Goal: Task Accomplishment & Management: Manage account settings

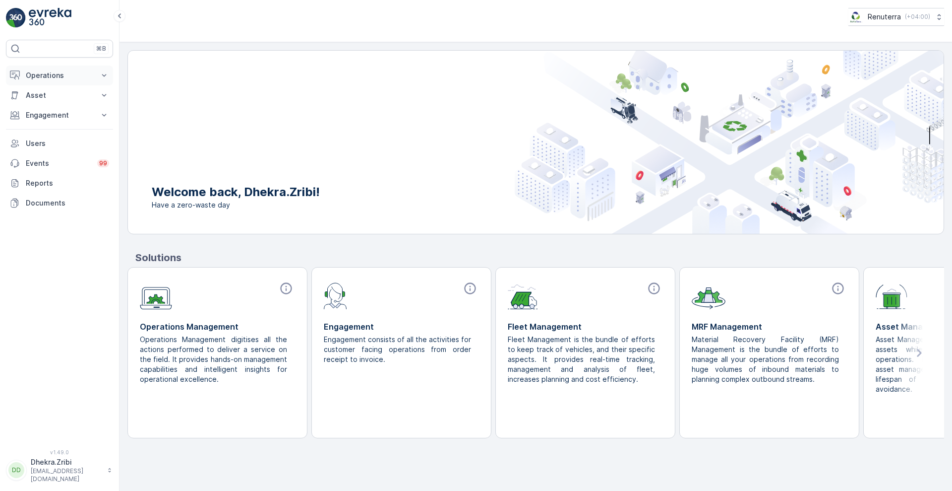
click at [99, 73] on button "Operations" at bounding box center [59, 75] width 107 height 20
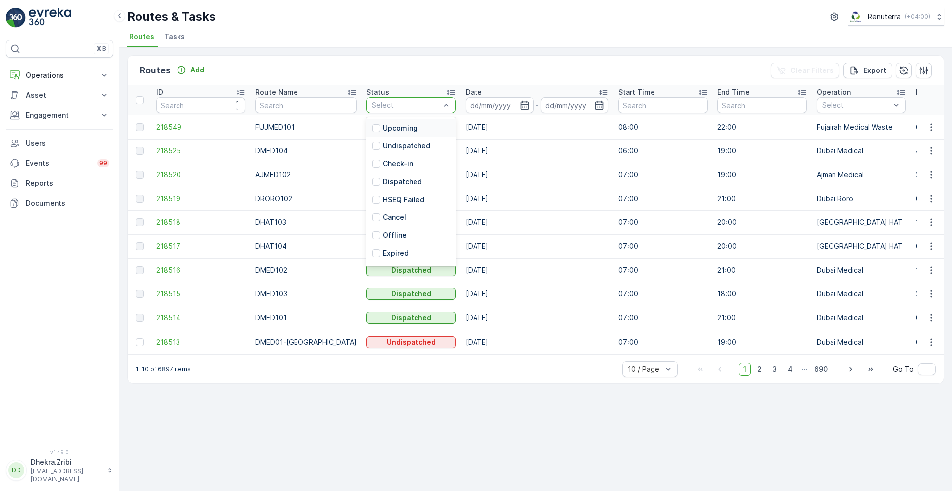
click at [400, 104] on div at bounding box center [406, 105] width 70 height 8
click at [386, 143] on p "Undispatched" at bounding box center [407, 146] width 48 height 10
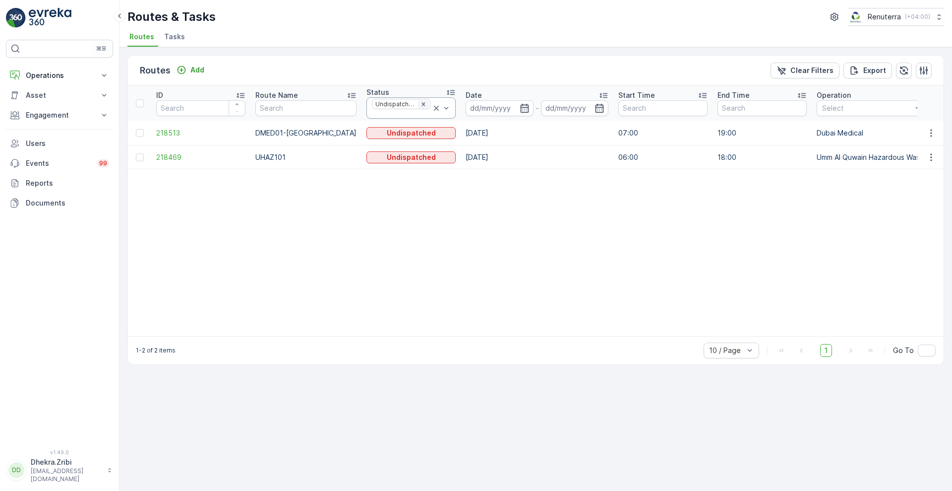
click at [420, 107] on icon "Remove Undispatched" at bounding box center [423, 104] width 7 height 7
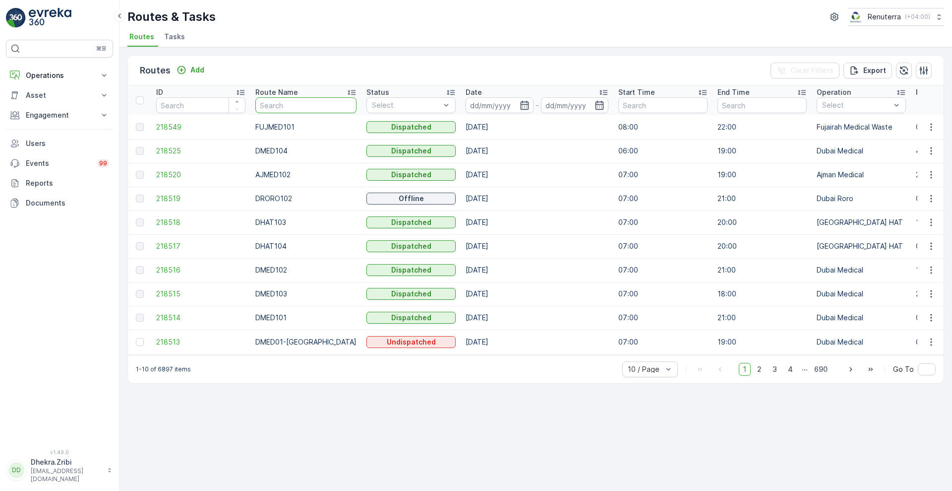
click at [271, 109] on input "text" at bounding box center [305, 105] width 101 height 16
type input "rel"
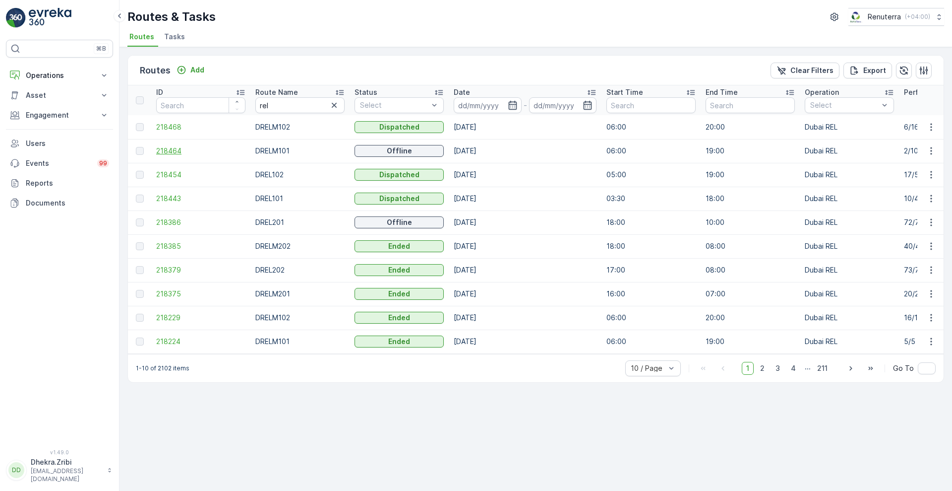
click at [165, 151] on span "218464" at bounding box center [200, 151] width 89 height 10
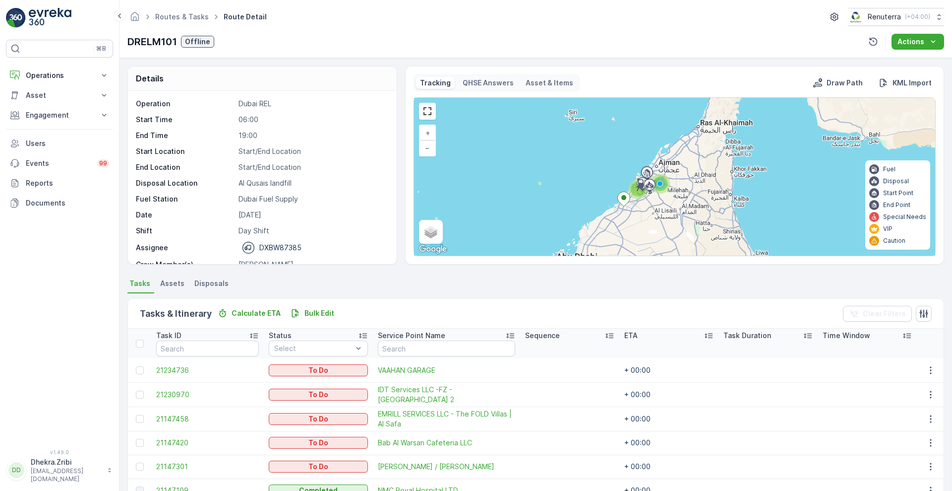
click at [948, 421] on div "Details Operation Dubai REL Start Time 06:00 End Time 19:00 Start Location Star…" at bounding box center [536, 274] width 833 height 433
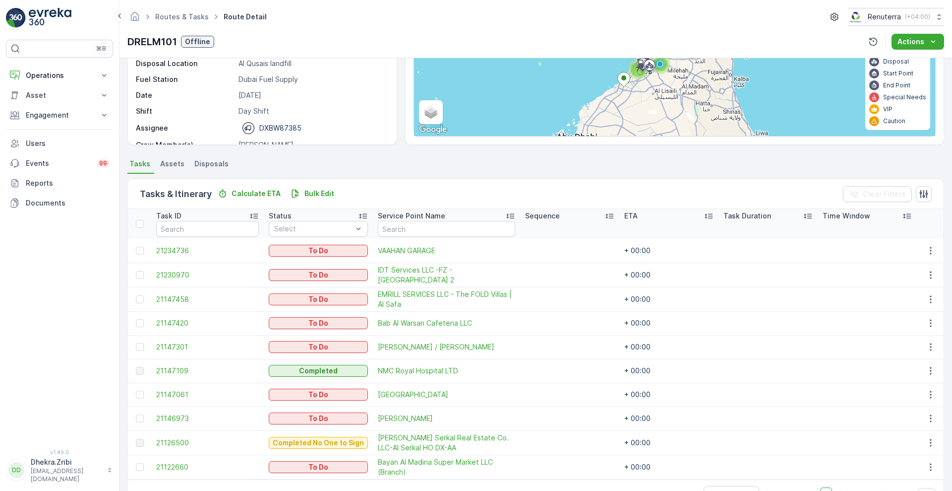
scroll to position [149, 0]
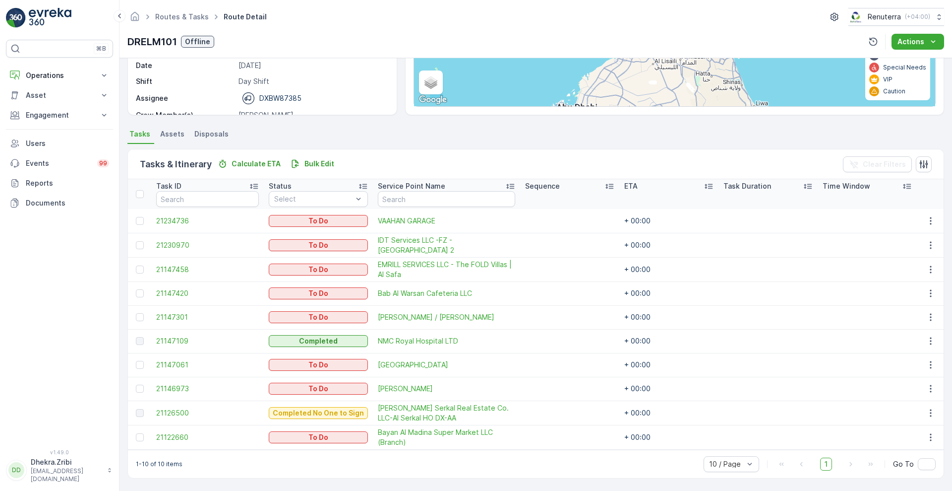
click at [949, 71] on div "Details Operation Dubai REL Start Time 06:00 End Time 19:00 Start Location Star…" at bounding box center [536, 274] width 833 height 433
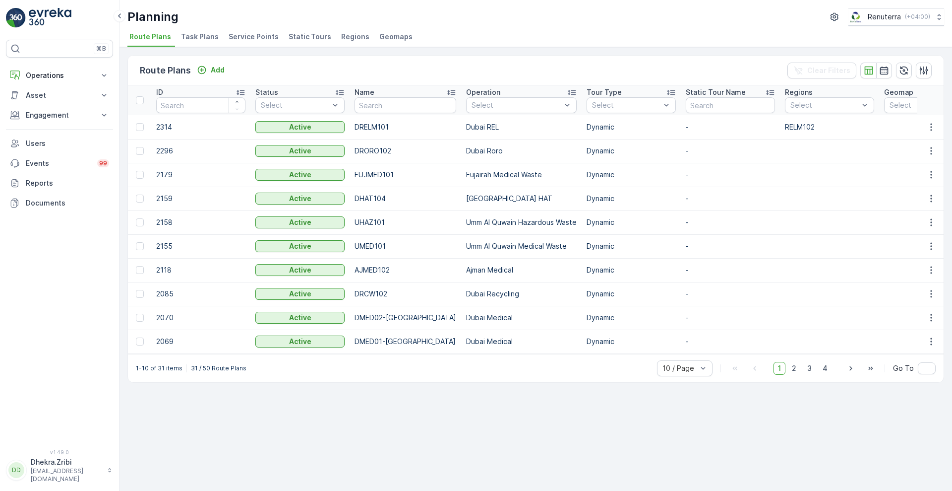
click at [245, 35] on span "Service Points" at bounding box center [254, 37] width 50 height 10
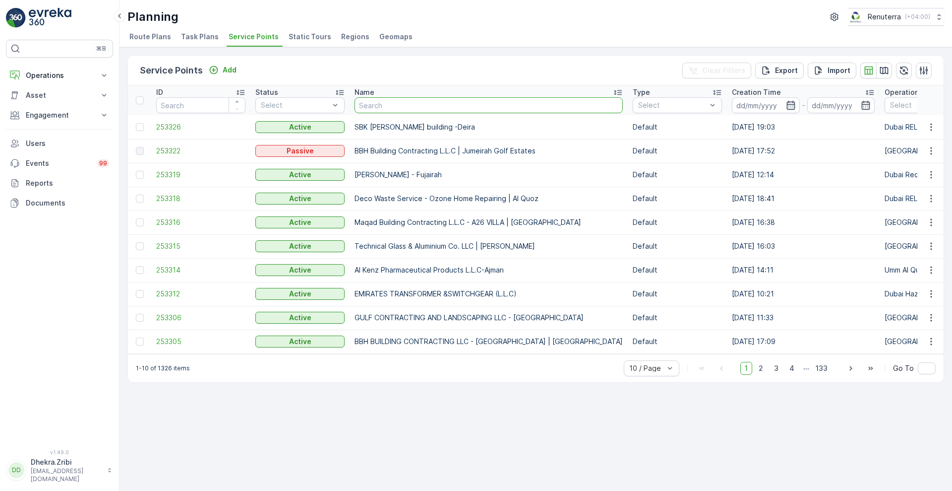
click at [374, 103] on input "text" at bounding box center [489, 105] width 268 height 16
type input "nmc"
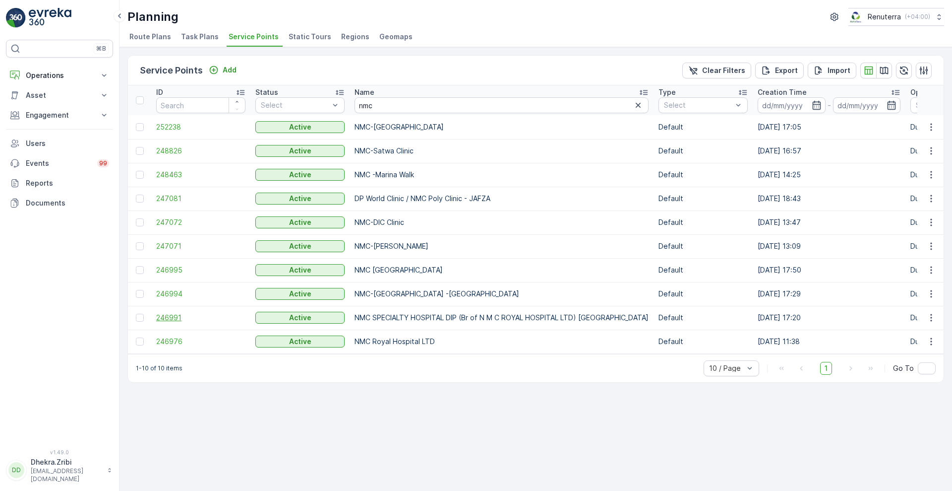
click at [174, 314] on span "246991" at bounding box center [200, 318] width 89 height 10
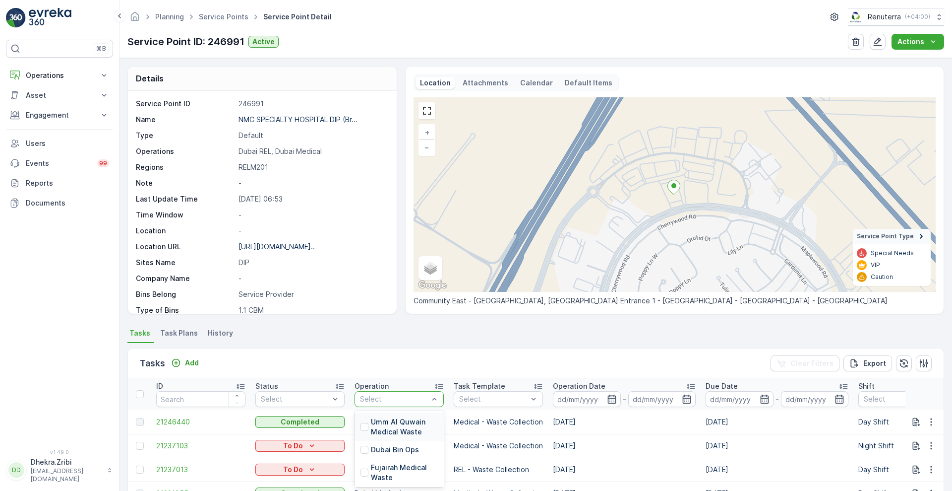
click at [400, 399] on div at bounding box center [394, 399] width 70 height 8
click at [401, 451] on p "Dubai REL" at bounding box center [388, 454] width 34 height 10
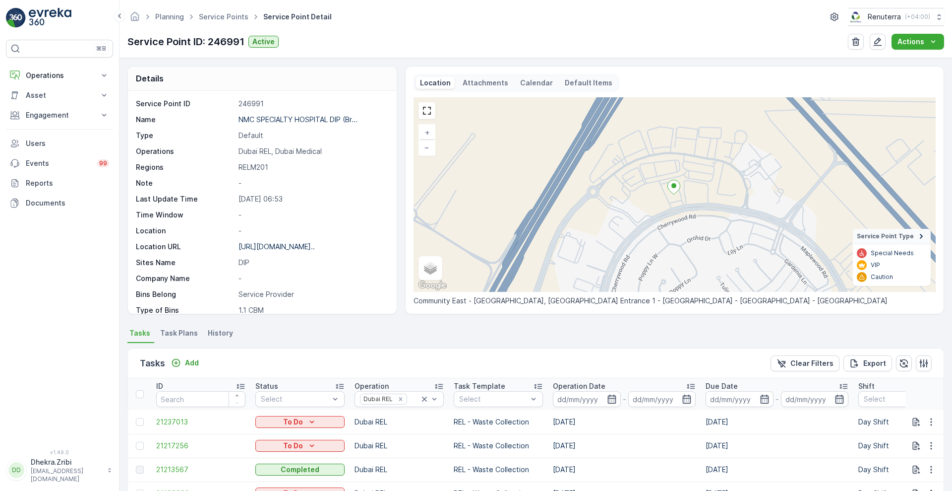
scroll to position [204, 0]
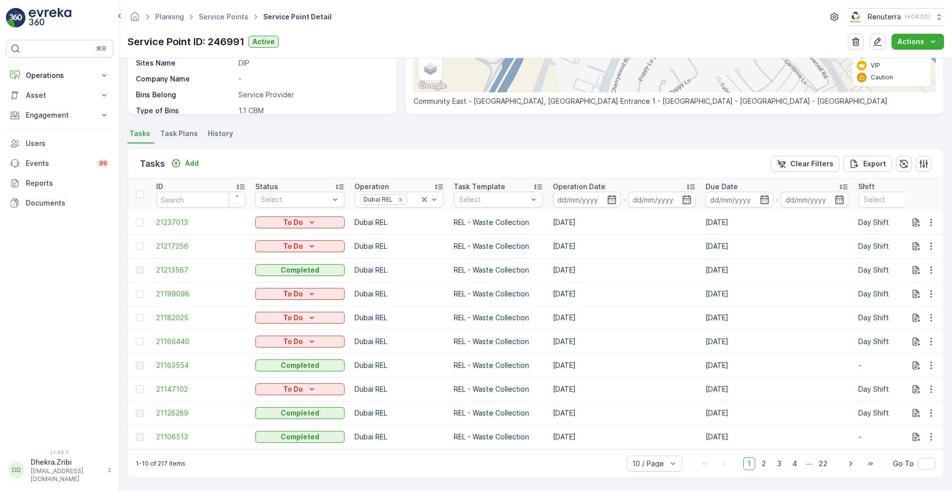
click at [491, 182] on p "Task Template" at bounding box center [480, 187] width 52 height 10
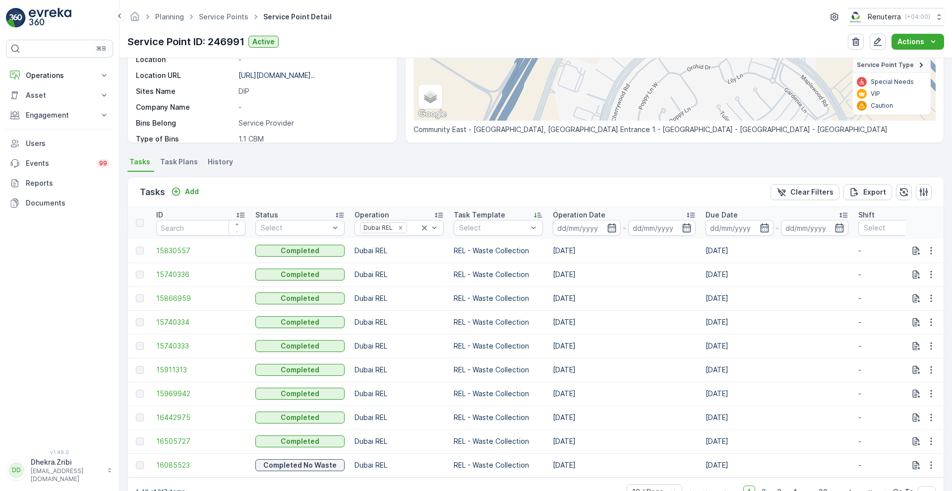
scroll to position [204, 0]
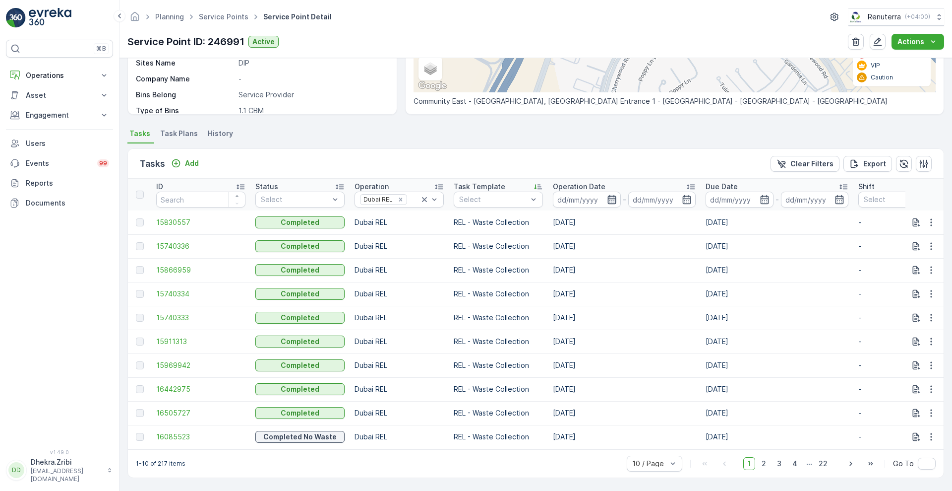
click at [609, 198] on icon "button" at bounding box center [612, 199] width 8 height 9
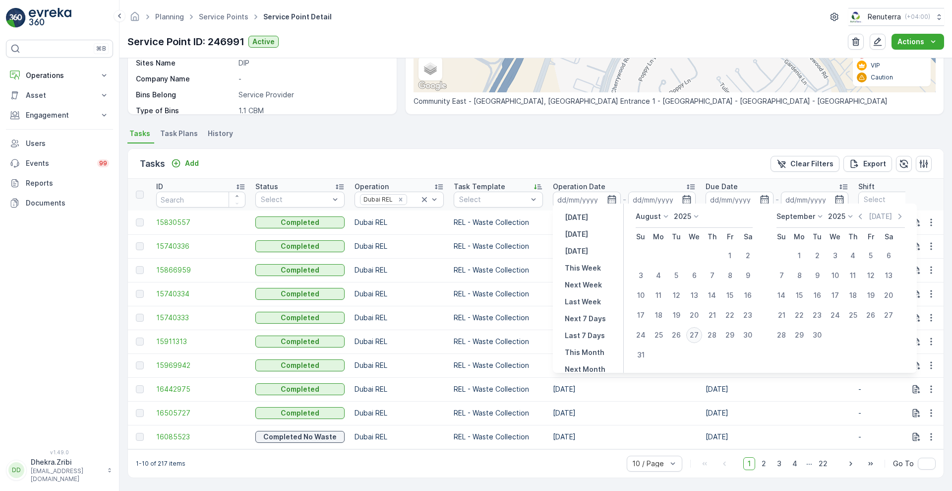
click at [692, 333] on div "27" at bounding box center [695, 335] width 16 height 16
type input "27.08.2025"
click at [692, 333] on div "27" at bounding box center [695, 335] width 16 height 16
type input "27.08.2025"
click at [632, 169] on div "Tasks Add Clear Filters Export" at bounding box center [536, 164] width 816 height 30
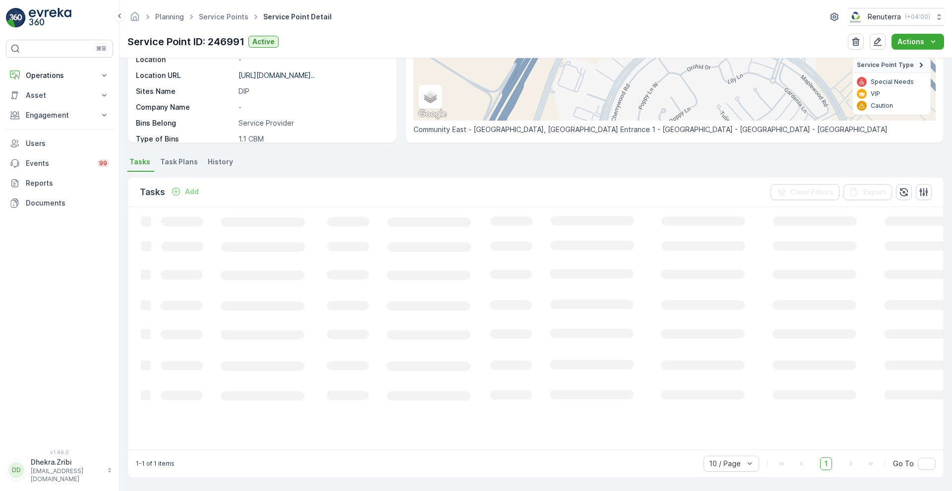
scroll to position [177, 0]
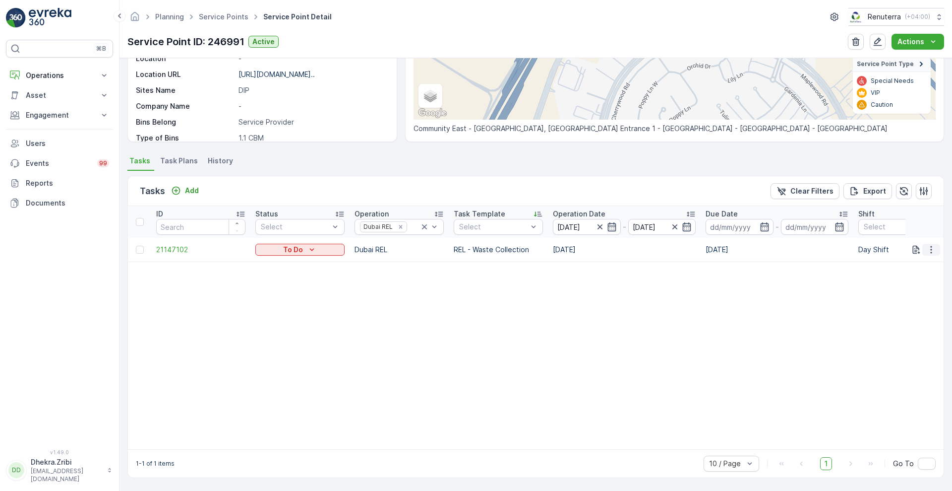
click at [930, 245] on icon "button" at bounding box center [932, 250] width 10 height 10
click at [902, 290] on span "Change Route" at bounding box center [906, 287] width 48 height 10
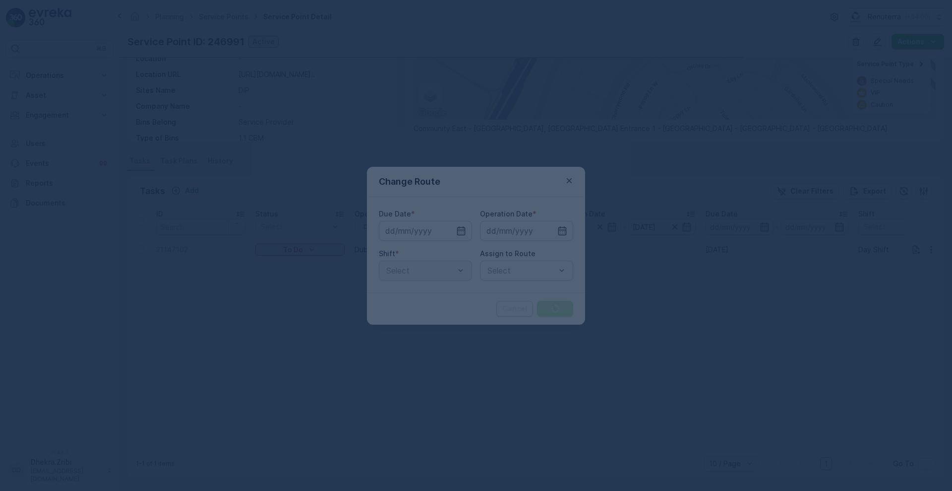
type input "27.08.2025"
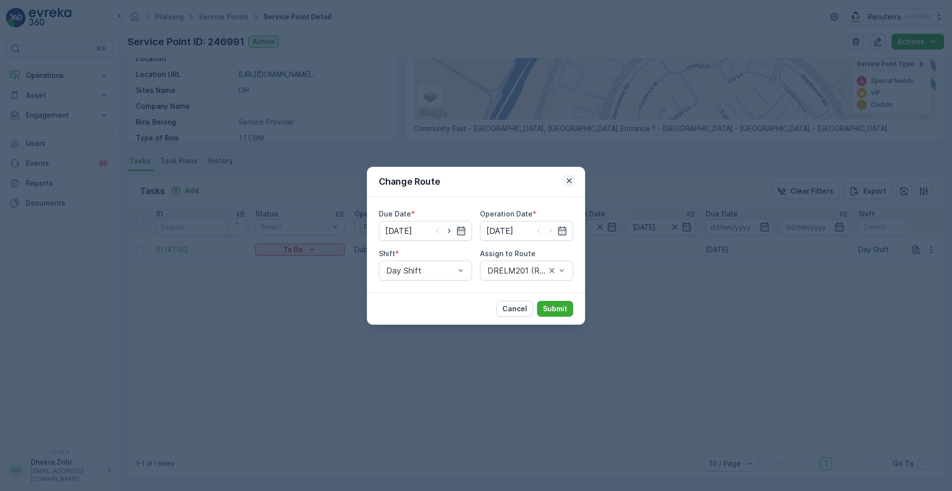
click at [569, 179] on icon "button" at bounding box center [570, 181] width 10 height 10
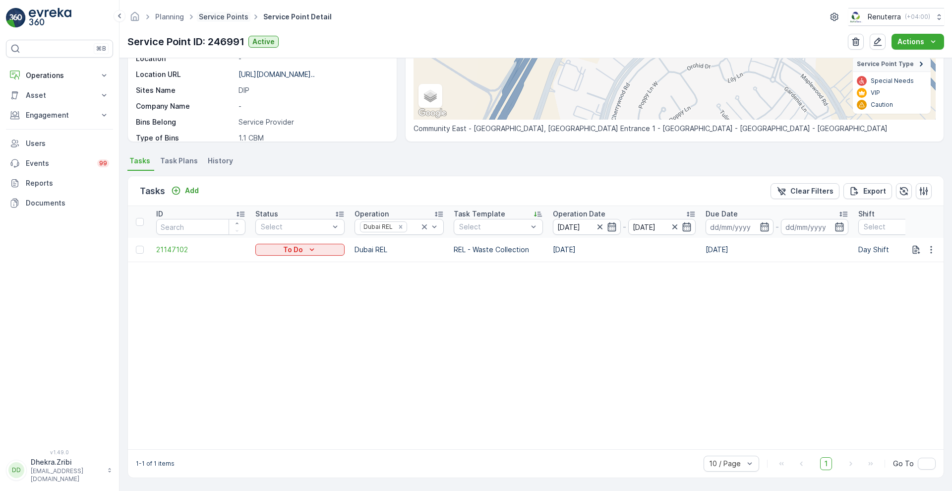
click at [217, 20] on link "Service Points" at bounding box center [224, 16] width 50 height 8
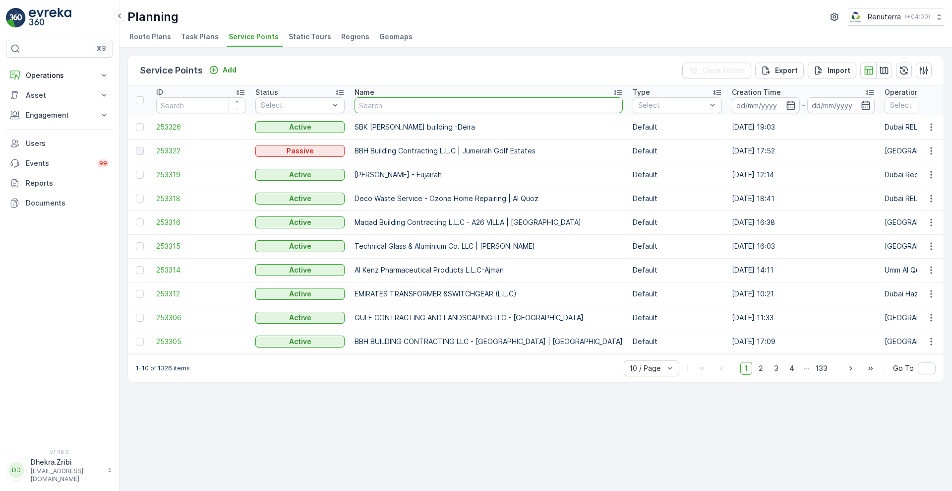
click at [454, 105] on input "text" at bounding box center [489, 105] width 268 height 16
type input "AHMED"
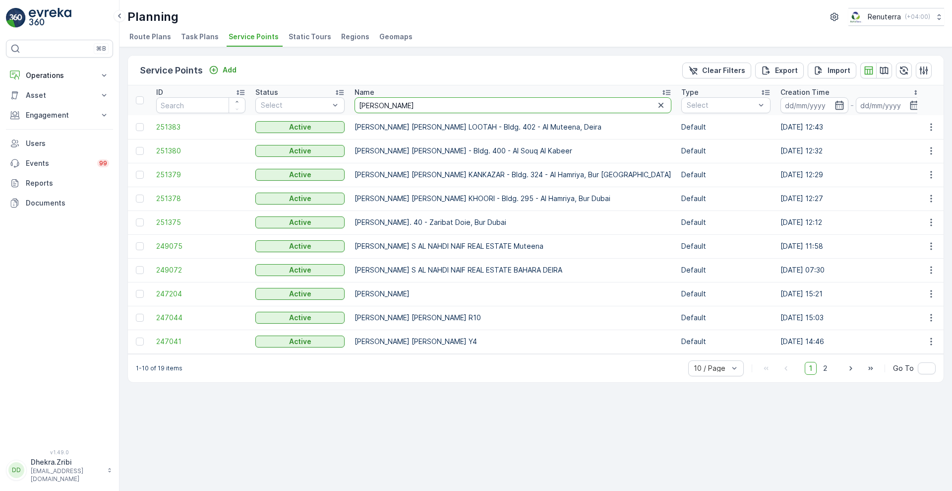
click at [454, 105] on input "AHMED" at bounding box center [513, 105] width 317 height 16
type input "AHMED BUTI"
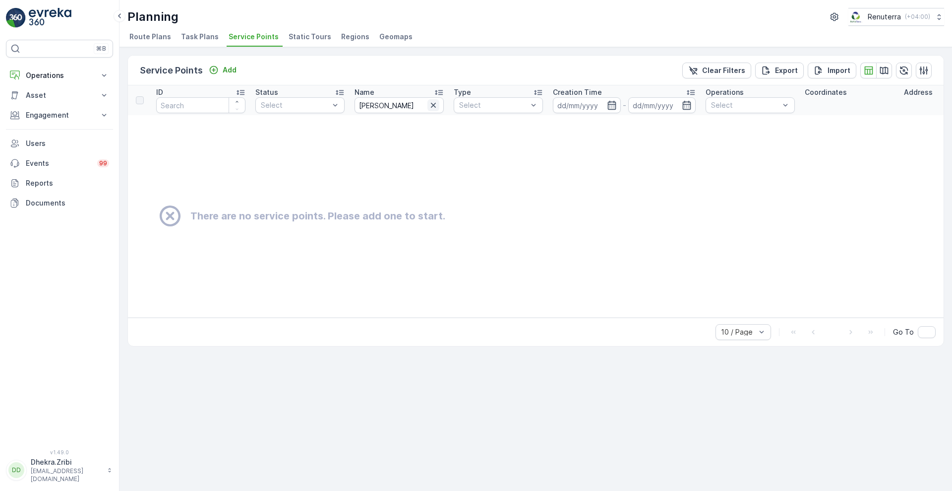
click at [436, 104] on icon "button" at bounding box center [434, 105] width 10 height 10
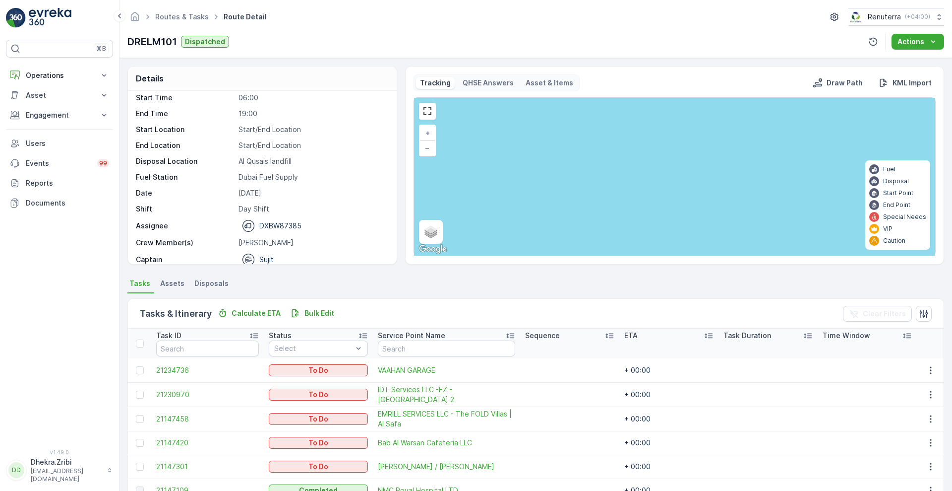
scroll to position [31, 0]
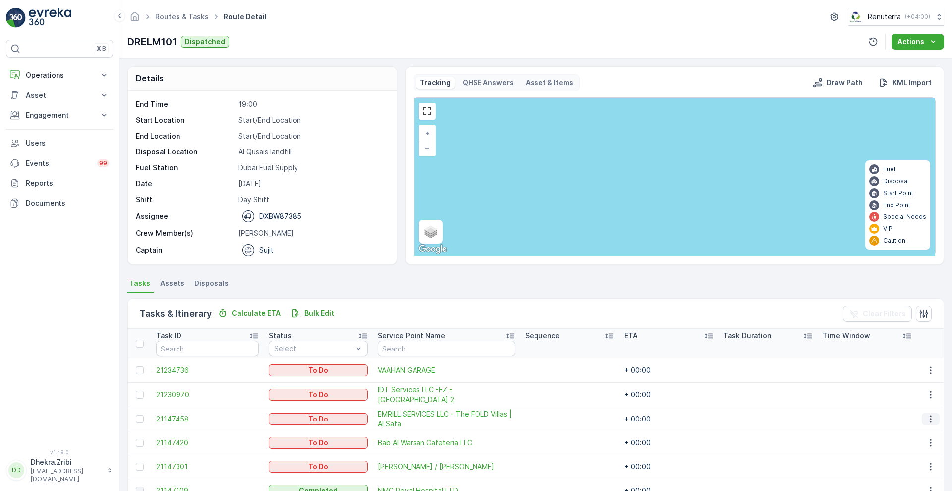
click at [930, 422] on icon "button" at bounding box center [931, 419] width 10 height 10
click at [899, 369] on span "Change Route" at bounding box center [906, 371] width 48 height 10
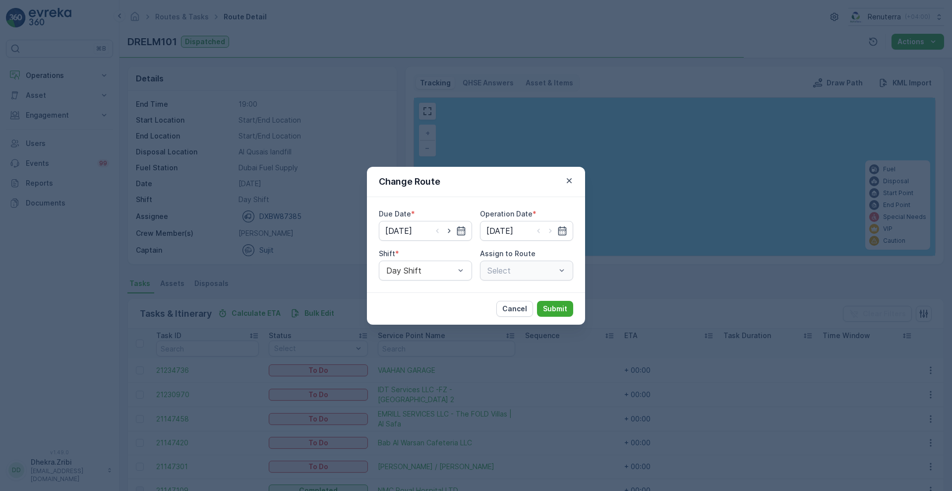
type input "[DATE]"
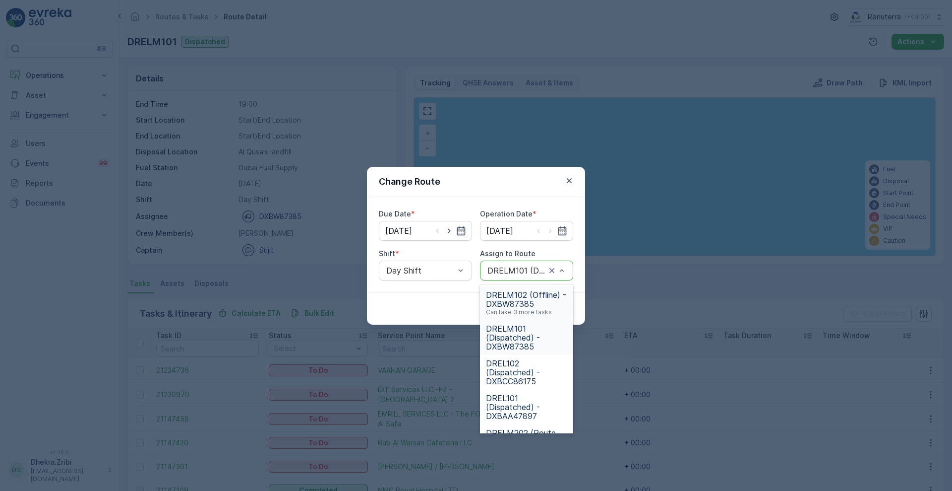
click at [530, 298] on span "DRELM102 (Offline) - DXBW87385" at bounding box center [526, 299] width 81 height 18
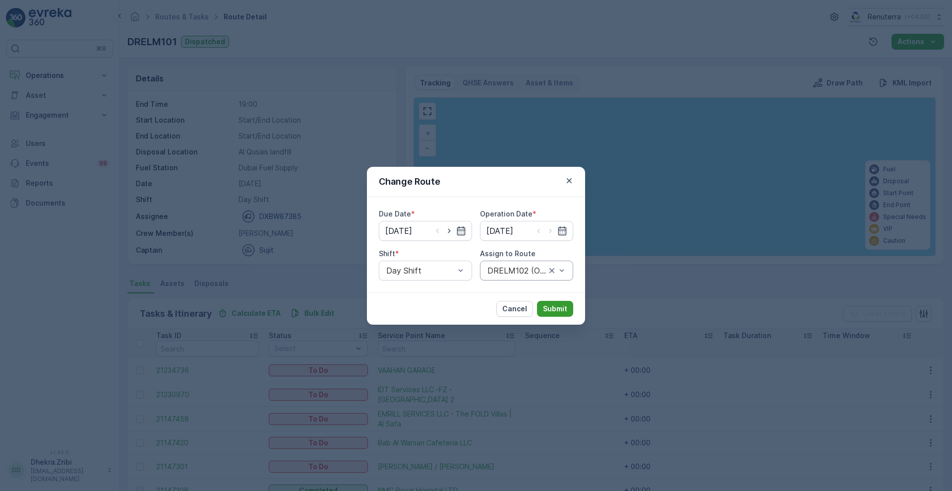
click at [567, 313] on button "Submit" at bounding box center [555, 309] width 36 height 16
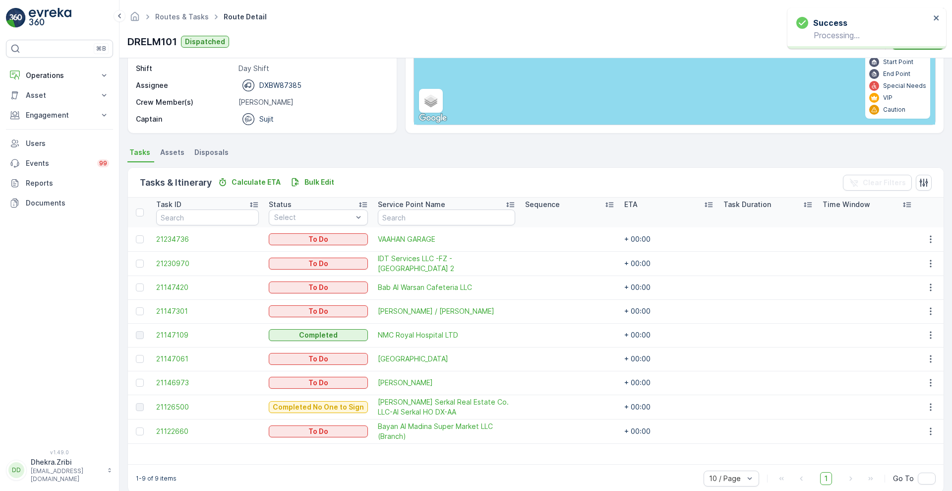
scroll to position [145, 0]
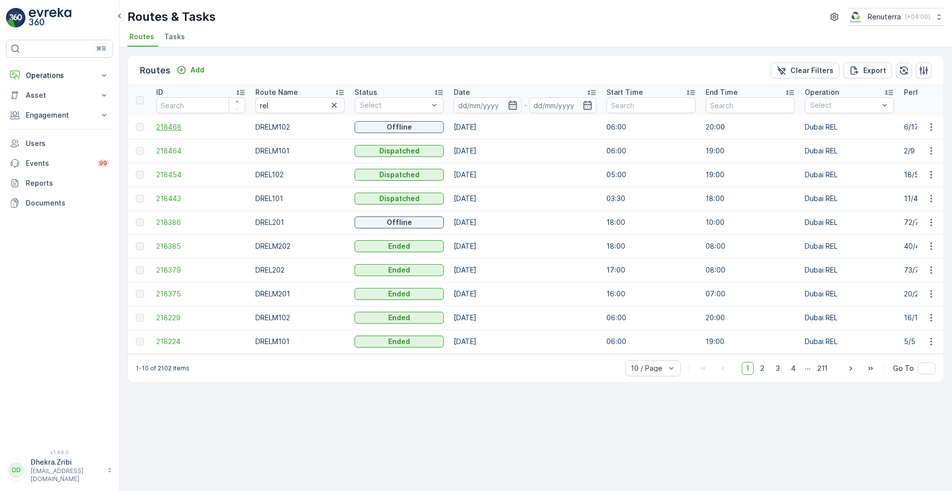
click at [166, 126] on span "218468" at bounding box center [200, 127] width 89 height 10
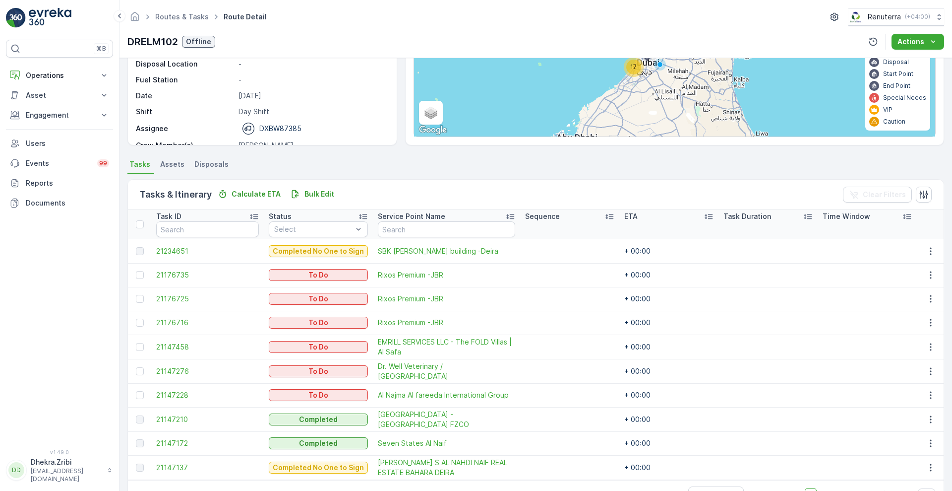
scroll to position [149, 0]
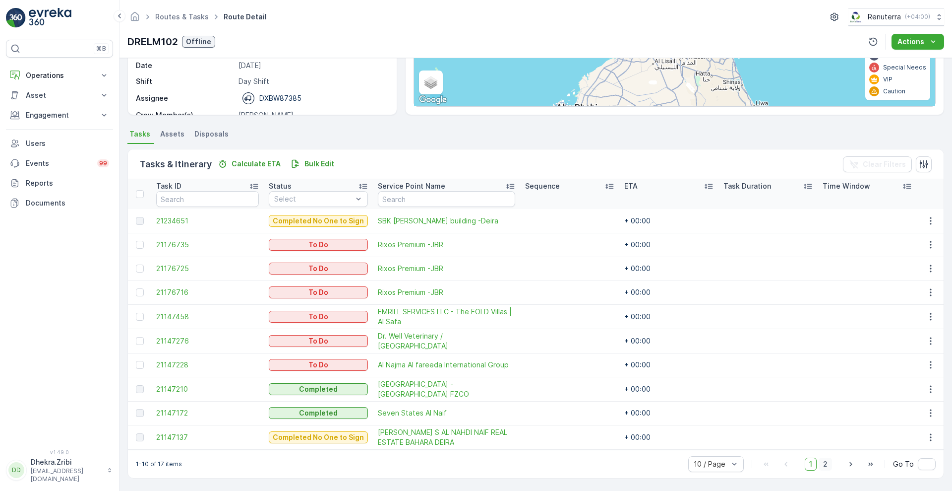
click at [827, 463] on span "2" at bounding box center [825, 463] width 13 height 13
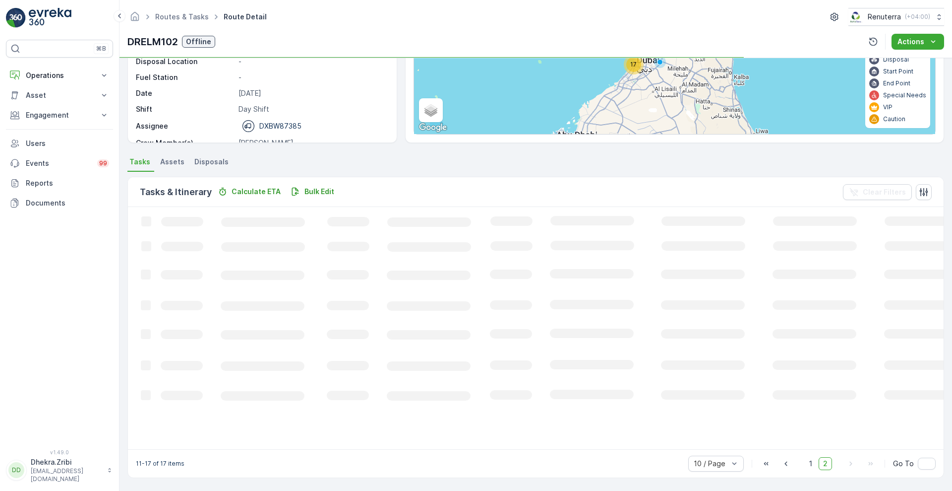
scroll to position [139, 0]
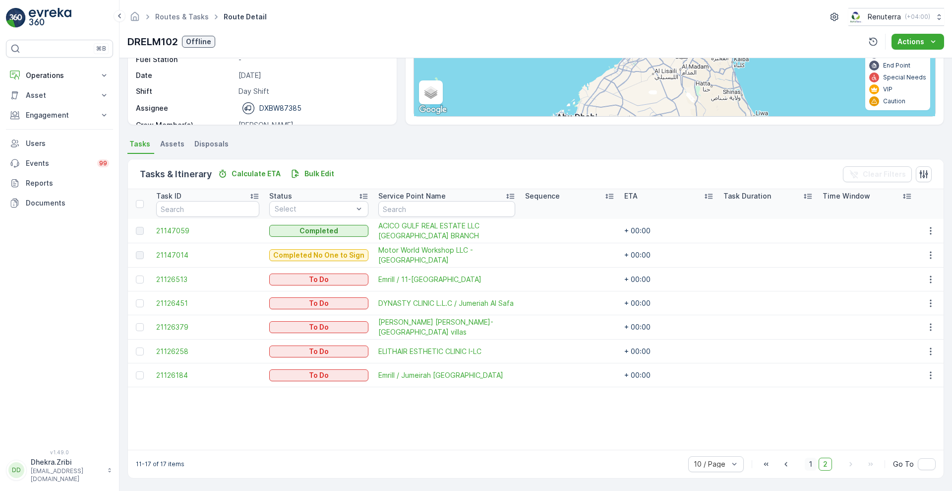
click at [813, 464] on span "1" at bounding box center [811, 463] width 12 height 13
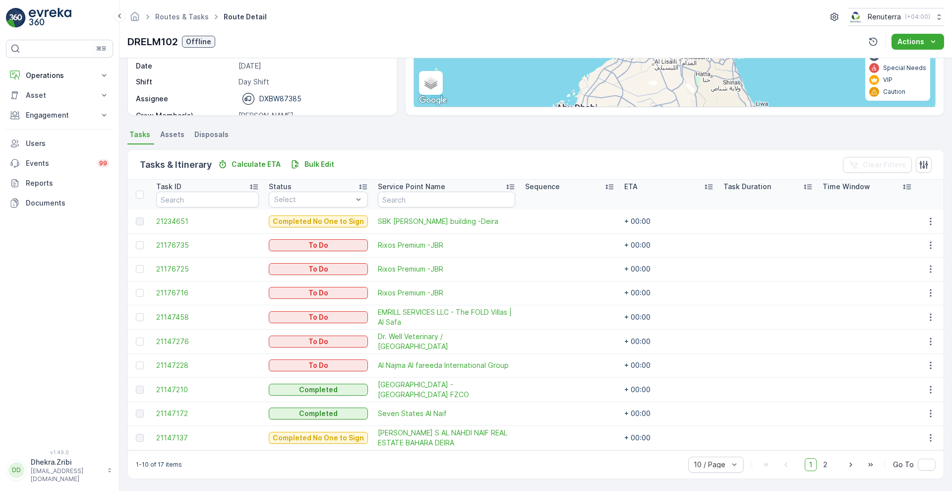
scroll to position [149, 0]
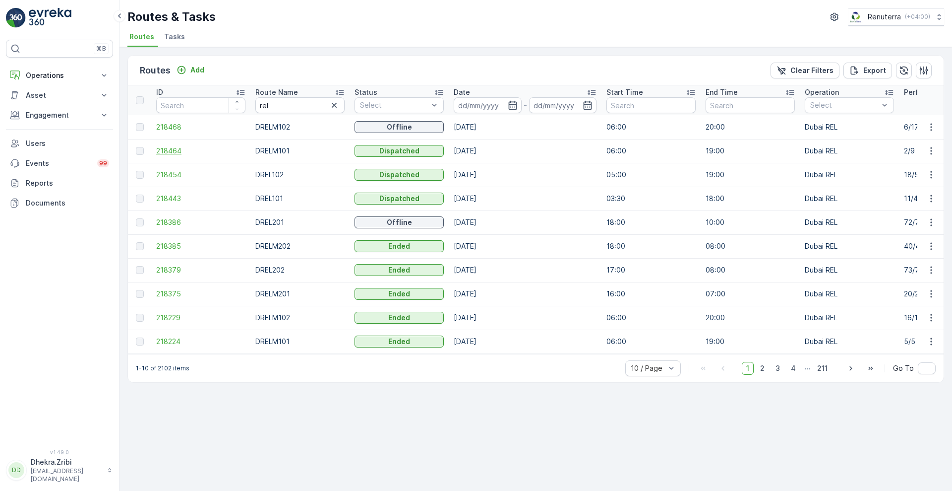
click at [167, 149] on span "218464" at bounding box center [200, 151] width 89 height 10
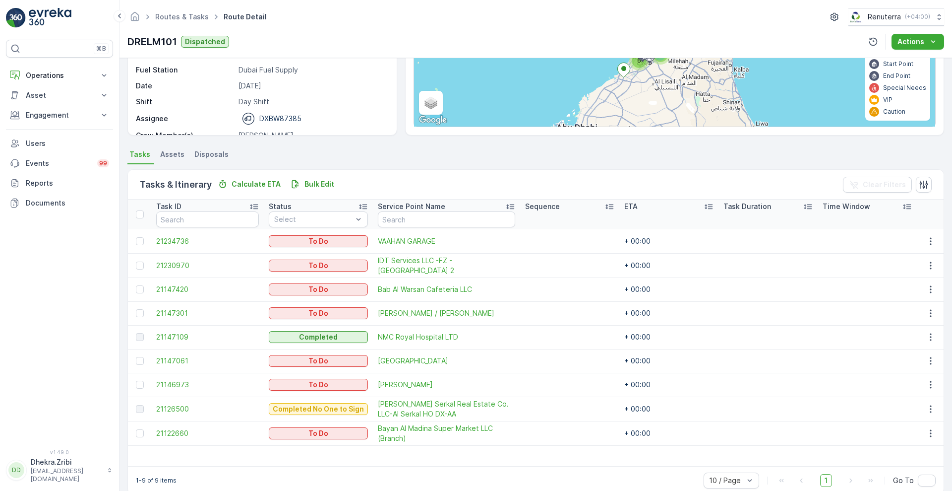
scroll to position [145, 0]
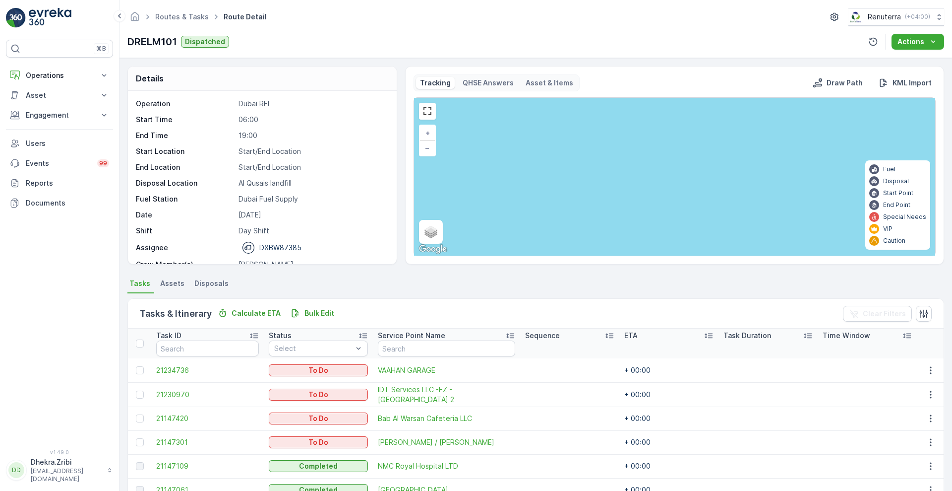
scroll to position [145, 0]
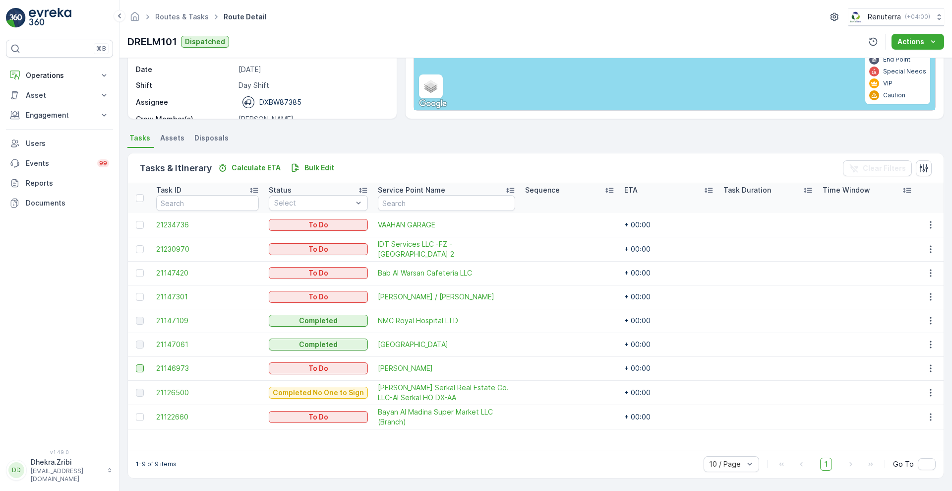
click at [136, 366] on div at bounding box center [140, 368] width 8 height 8
click at [136, 364] on input "checkbox" at bounding box center [136, 364] width 0 height 0
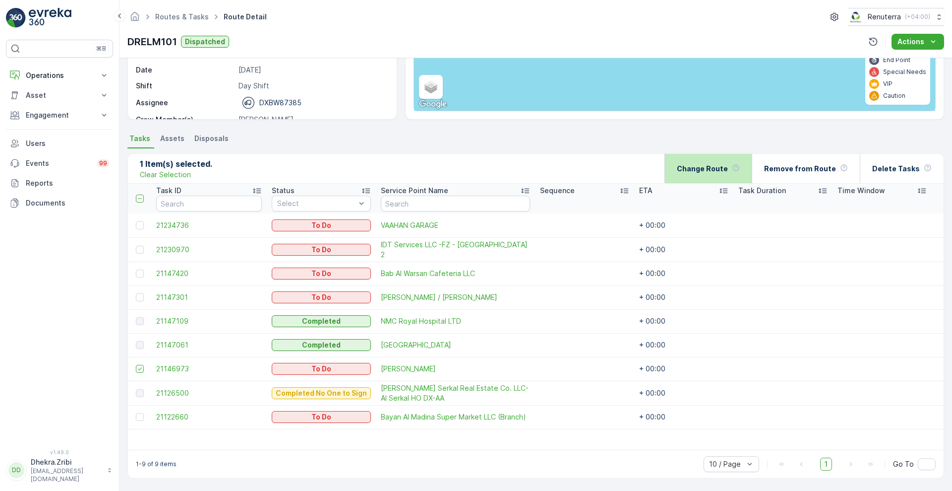
click at [703, 162] on div "Change Route" at bounding box center [708, 168] width 63 height 29
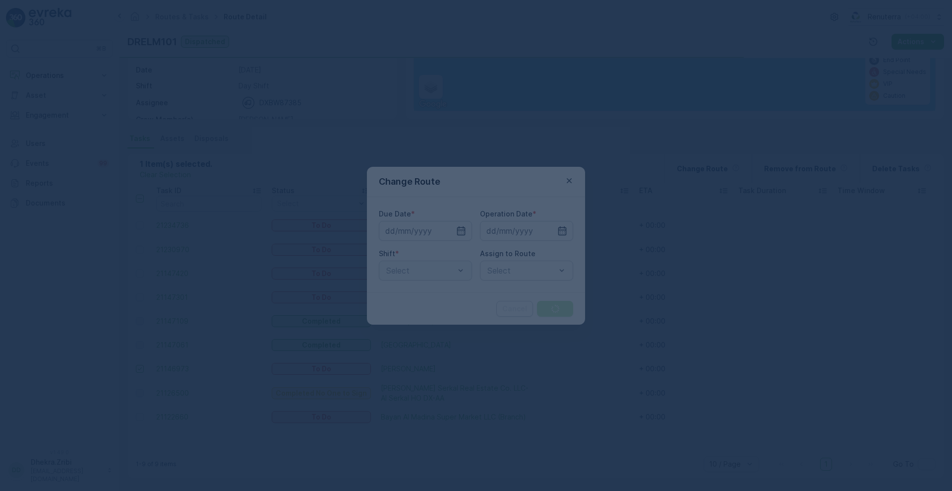
type input "27.08.2025"
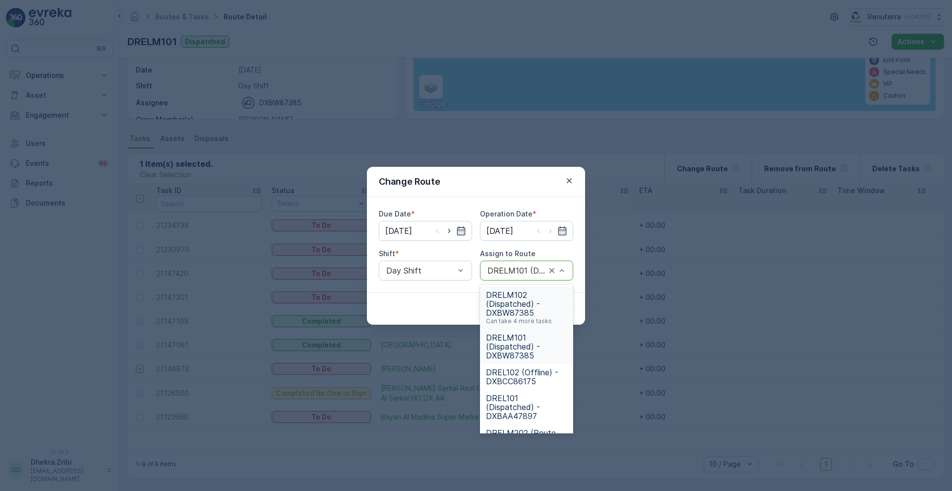
click at [499, 263] on div "DRELM101 (Dispatched) - DXBW87385" at bounding box center [526, 270] width 93 height 20
click at [531, 303] on span "DRELM102 (Dispatched) - DXBW87385" at bounding box center [526, 303] width 81 height 27
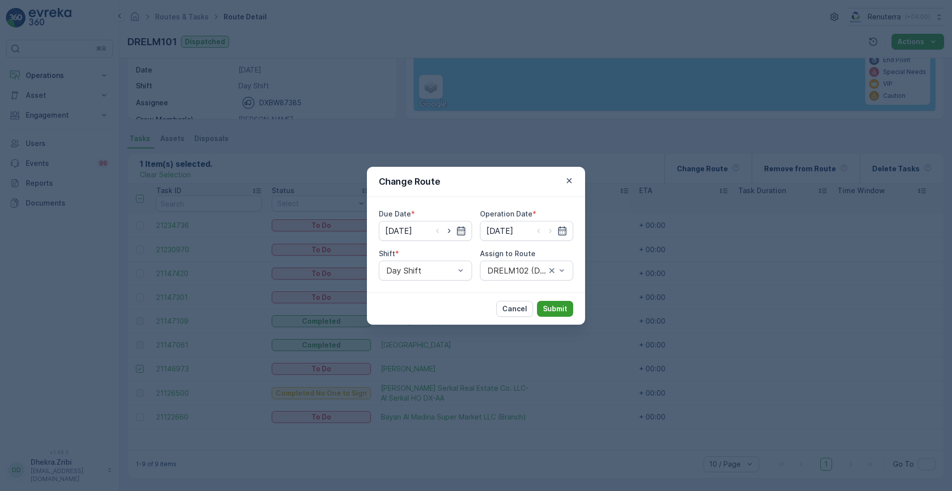
click at [549, 305] on p "Submit" at bounding box center [555, 309] width 24 height 10
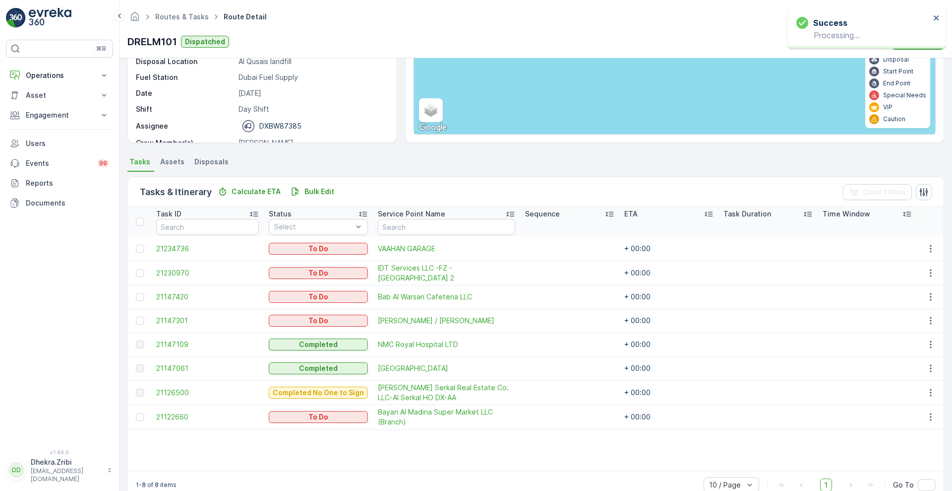
scroll to position [142, 0]
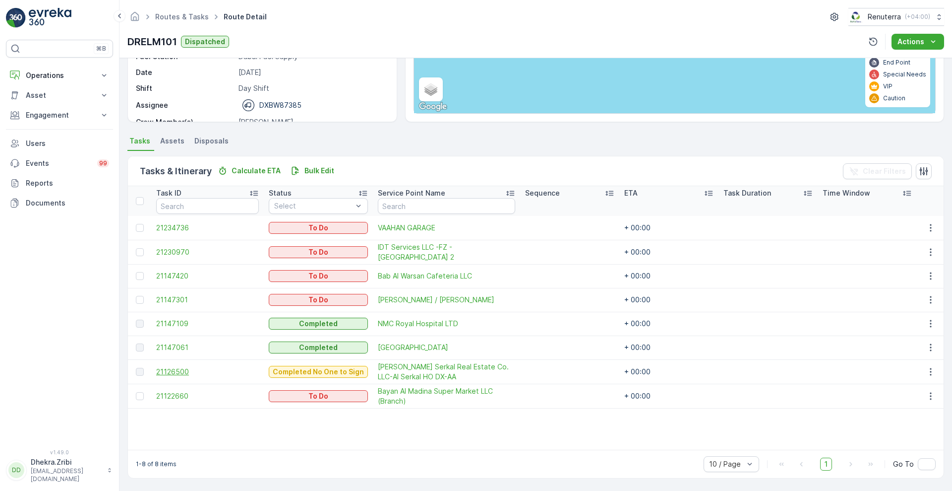
click at [171, 374] on span "21126500" at bounding box center [207, 372] width 103 height 10
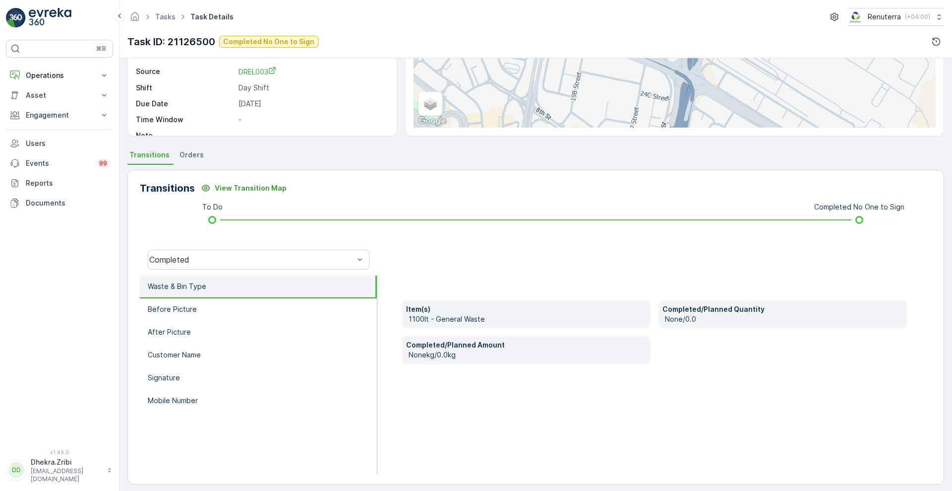
scroll to position [135, 0]
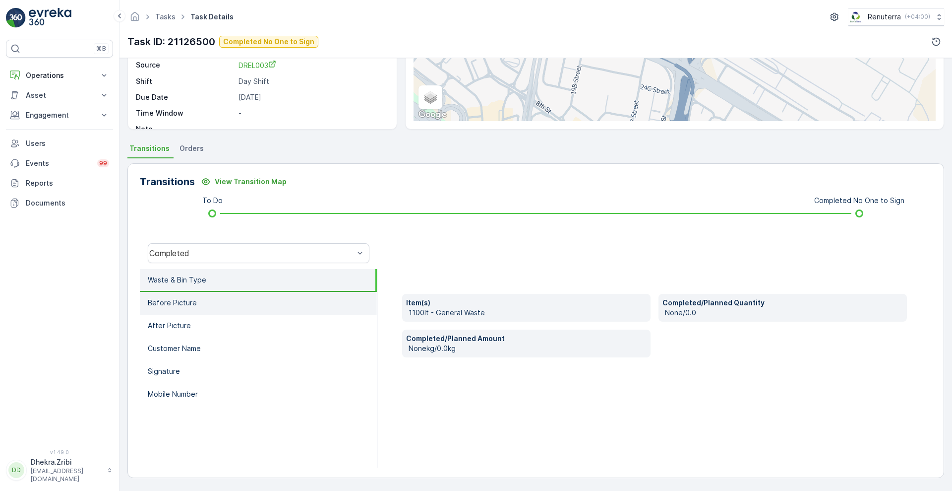
click at [189, 300] on p "Before Picture" at bounding box center [172, 303] width 49 height 10
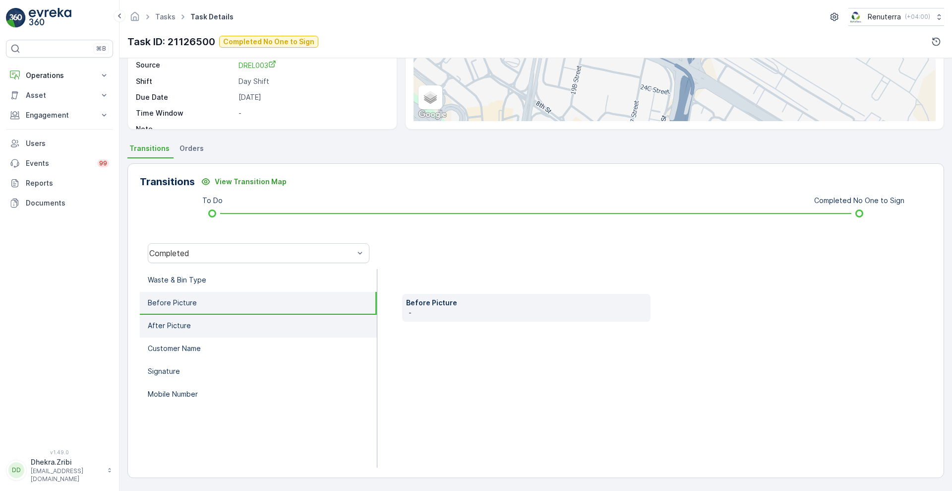
click at [175, 325] on p "After Picture" at bounding box center [169, 325] width 43 height 10
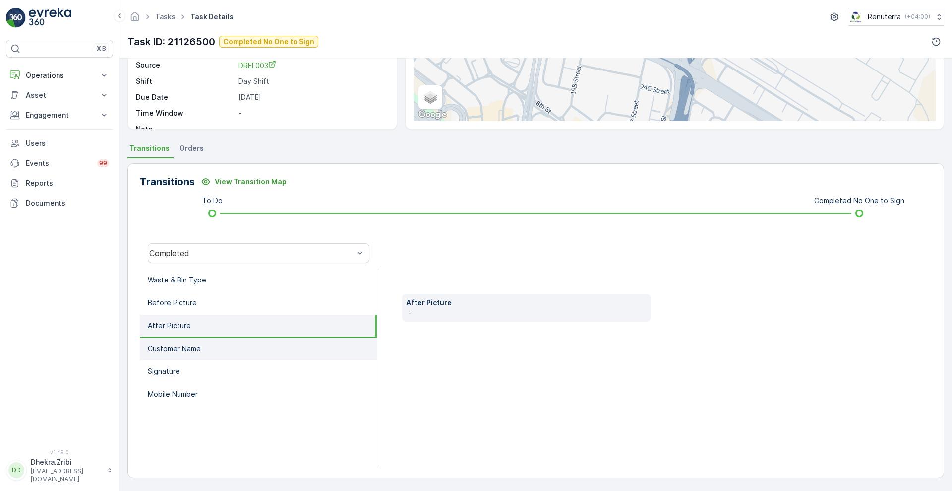
click at [163, 353] on p "Customer Name" at bounding box center [174, 348] width 53 height 10
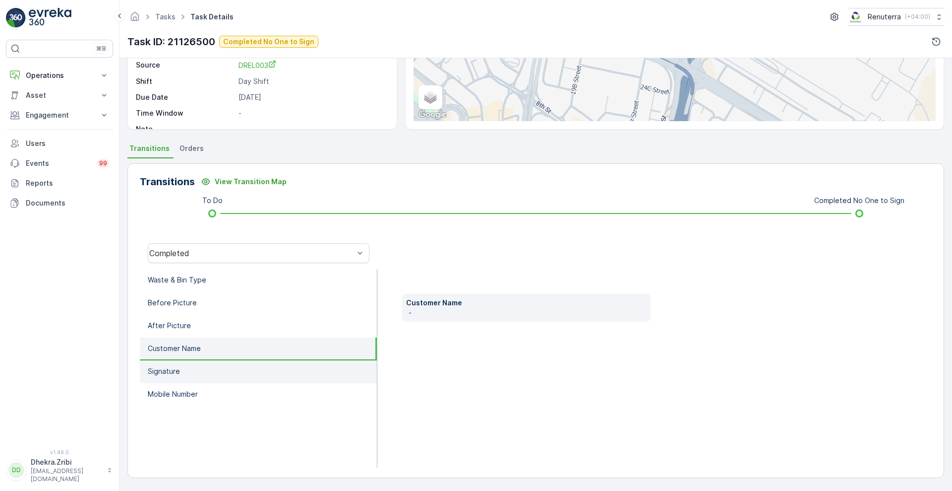
click at [156, 374] on p "Signature" at bounding box center [164, 371] width 32 height 10
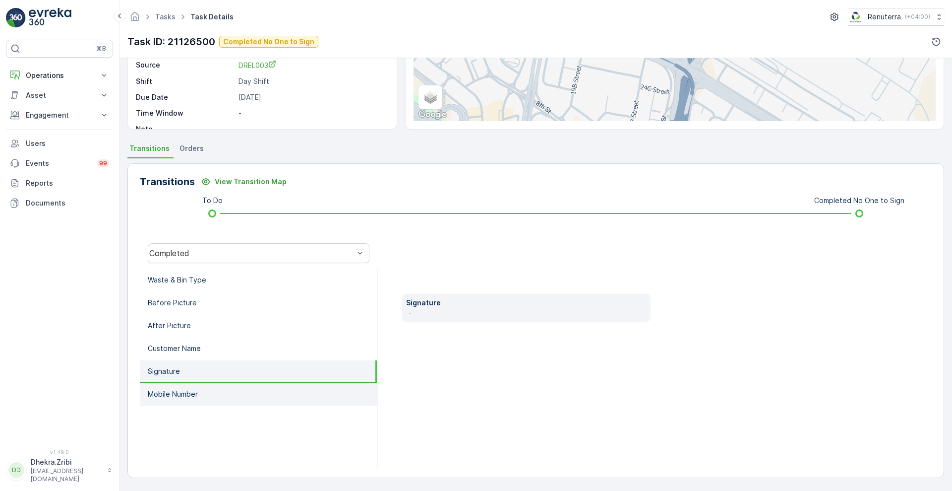
click at [163, 388] on li "Mobile Number" at bounding box center [258, 394] width 237 height 23
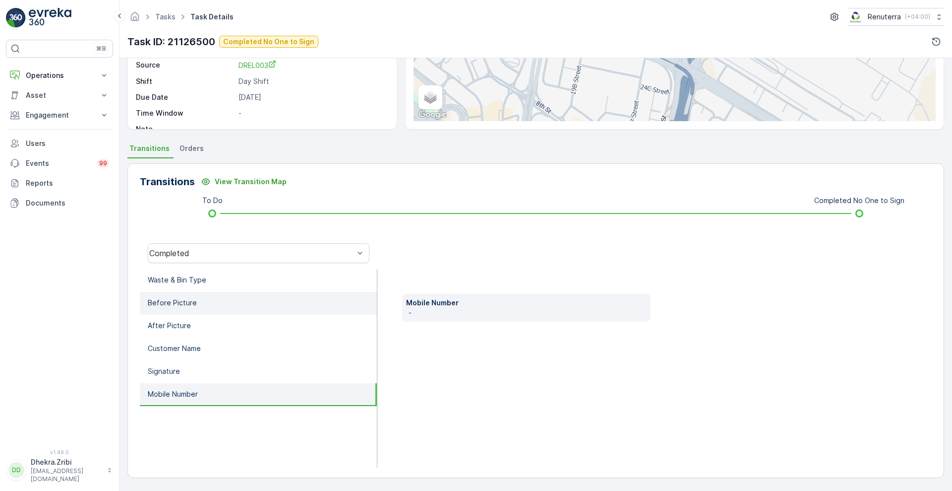
click at [180, 296] on li "Before Picture" at bounding box center [258, 303] width 237 height 23
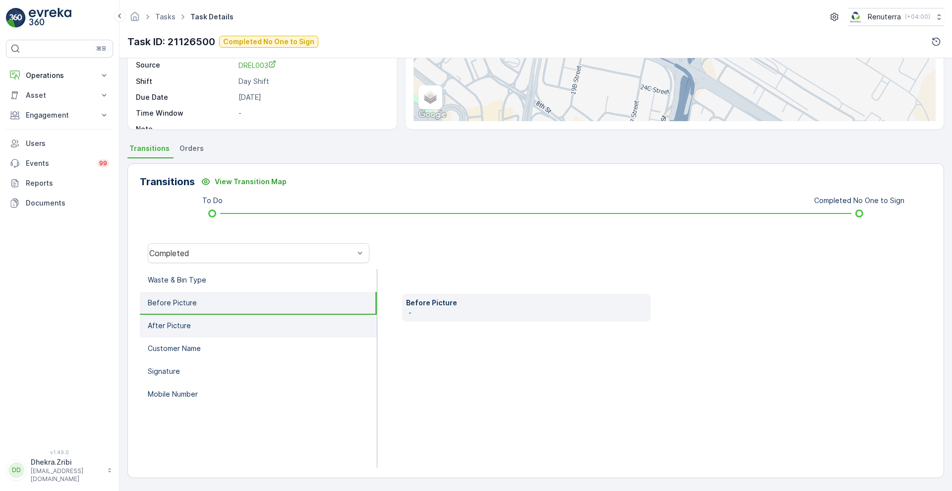
click at [159, 332] on li "After Picture" at bounding box center [258, 326] width 237 height 23
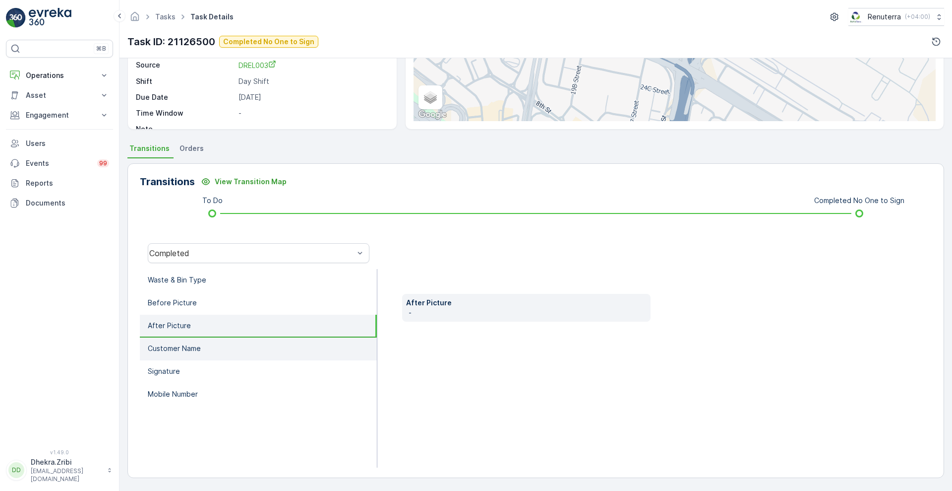
click at [177, 348] on p "Customer Name" at bounding box center [174, 348] width 53 height 10
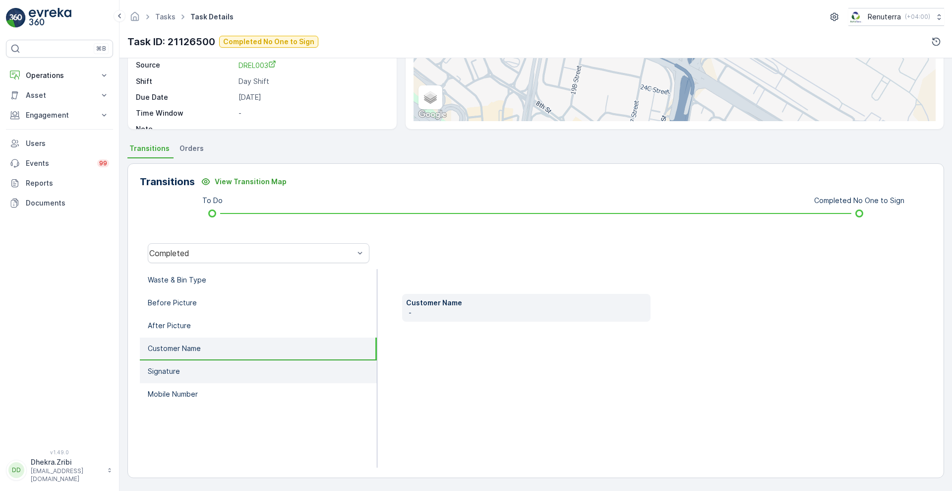
click at [169, 363] on li "Signature" at bounding box center [258, 371] width 237 height 23
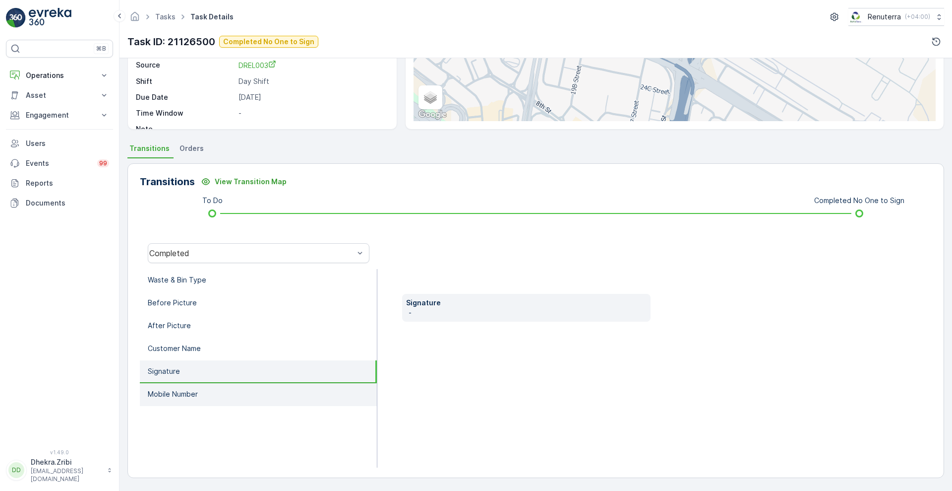
click at [159, 394] on p "Mobile Number" at bounding box center [173, 394] width 50 height 10
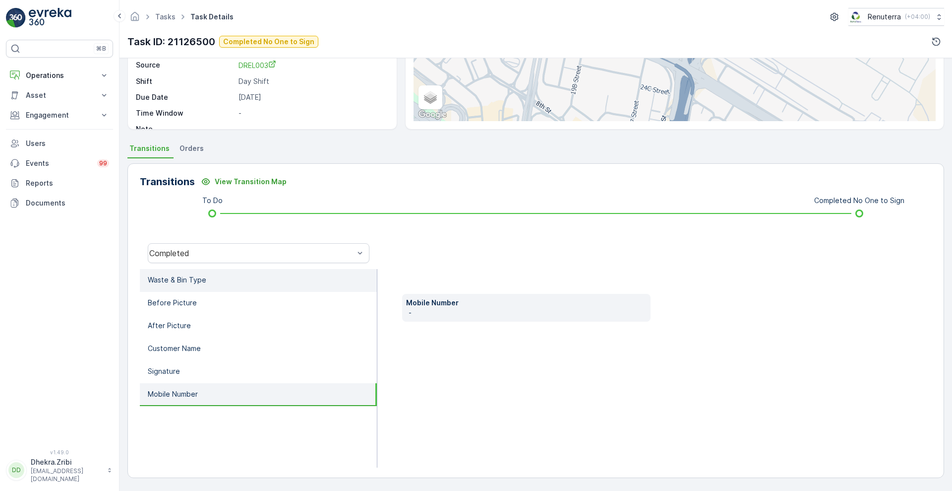
click at [209, 285] on li "Waste & Bin Type" at bounding box center [258, 280] width 237 height 23
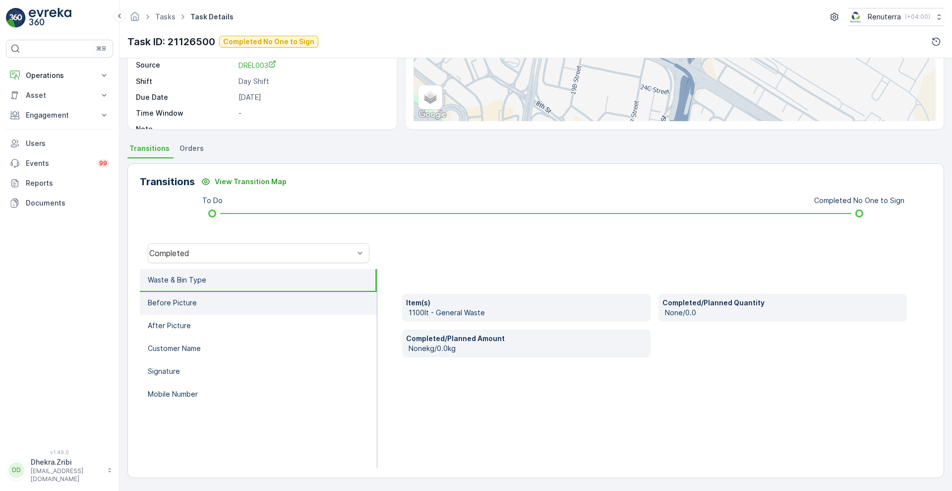
click at [198, 299] on li "Before Picture" at bounding box center [258, 303] width 237 height 23
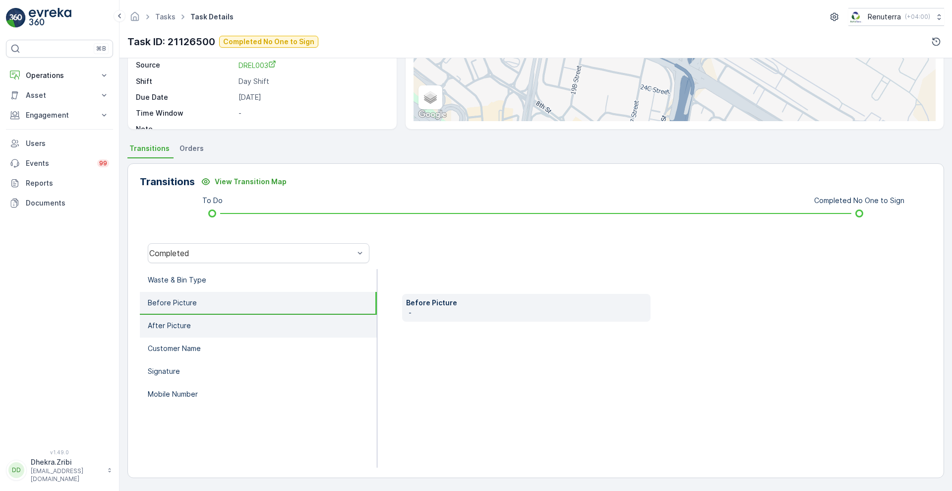
click at [180, 330] on p "After Picture" at bounding box center [169, 325] width 43 height 10
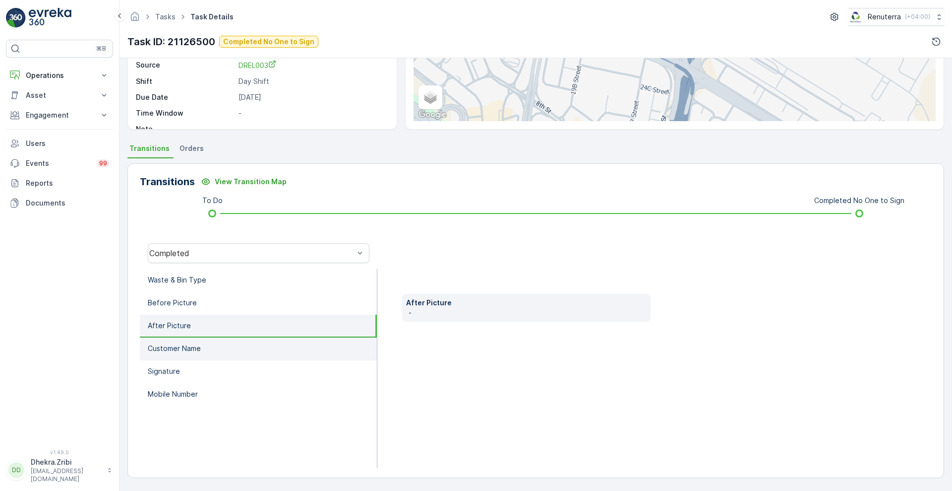
click at [174, 349] on p "Customer Name" at bounding box center [174, 348] width 53 height 10
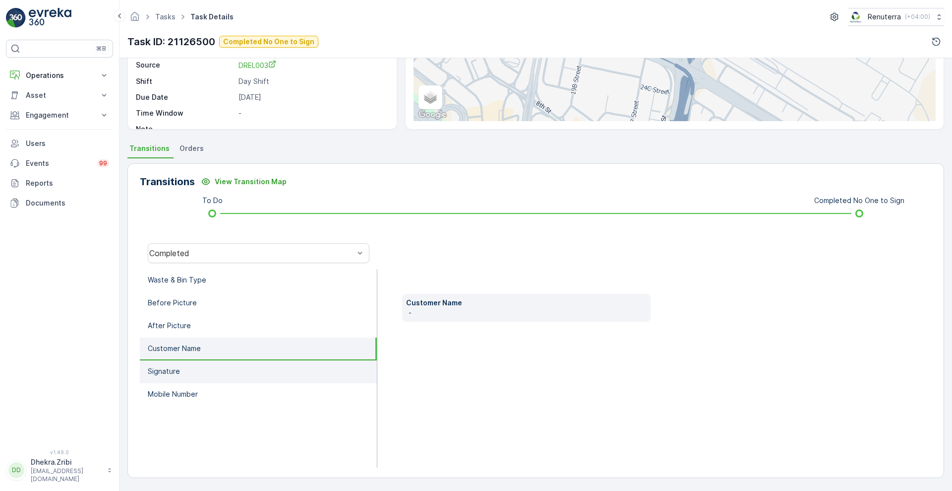
click at [167, 362] on li "Signature" at bounding box center [258, 371] width 237 height 23
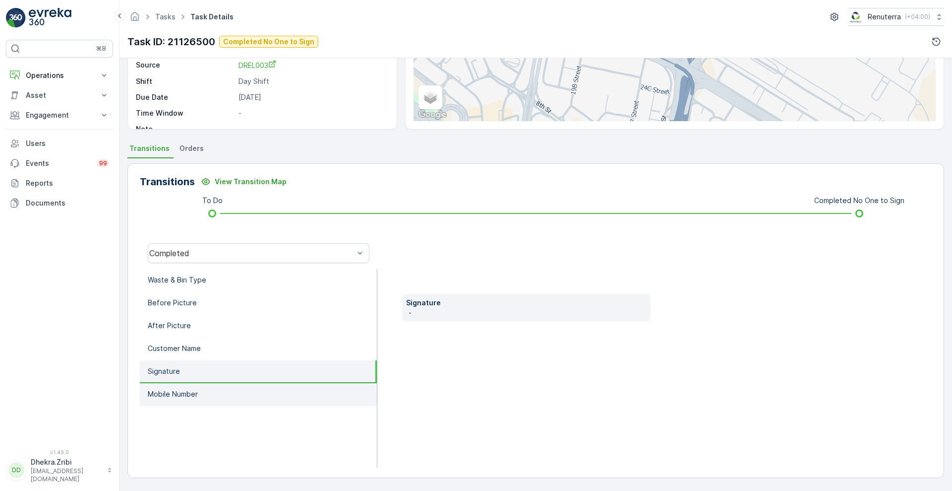
click at [151, 396] on p "Mobile Number" at bounding box center [173, 394] width 50 height 10
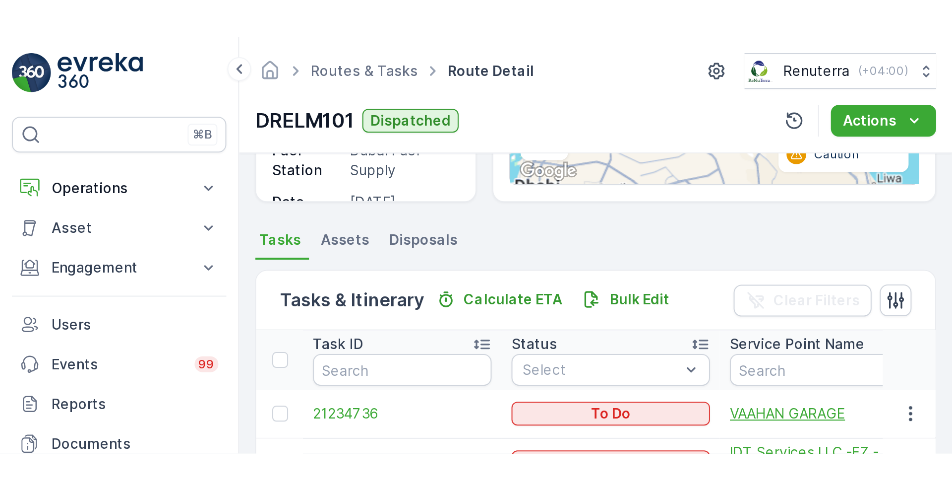
scroll to position [142, 0]
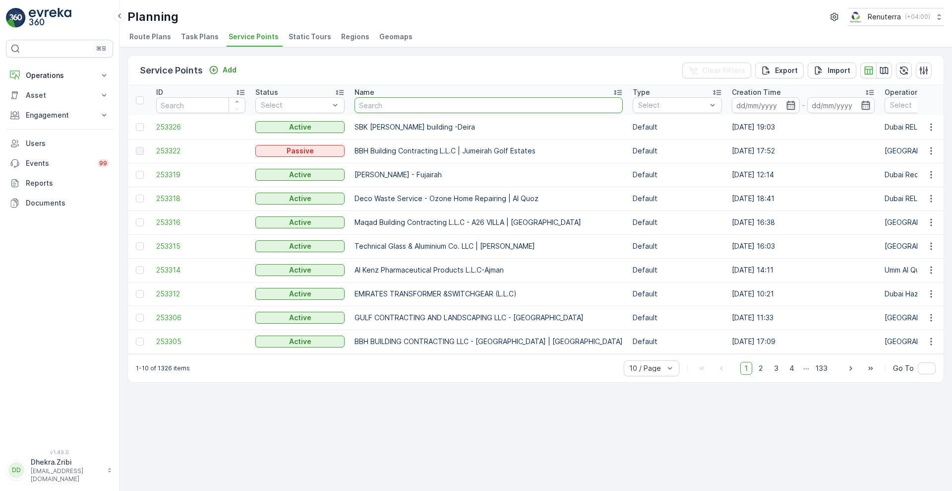
click at [379, 102] on input "text" at bounding box center [489, 105] width 268 height 16
type input "sobha"
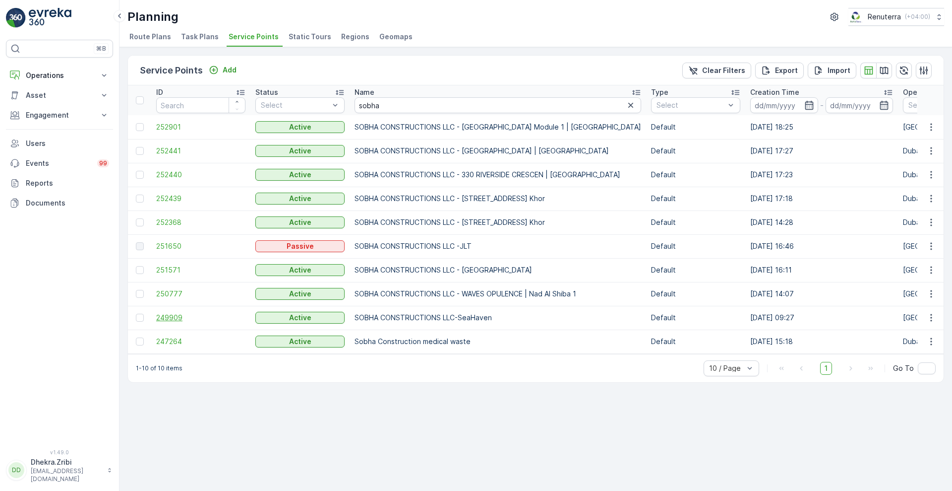
click at [170, 320] on span "249909" at bounding box center [200, 318] width 89 height 10
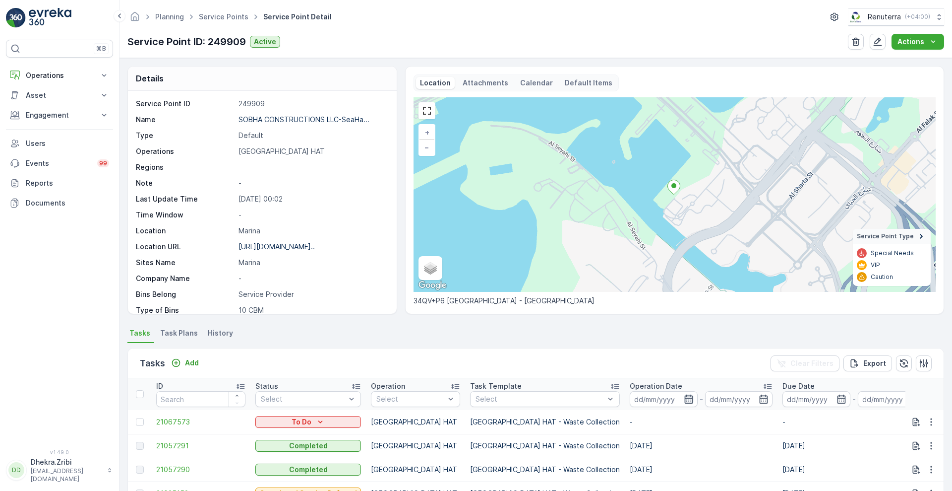
click at [684, 394] on icon "button" at bounding box center [689, 399] width 10 height 10
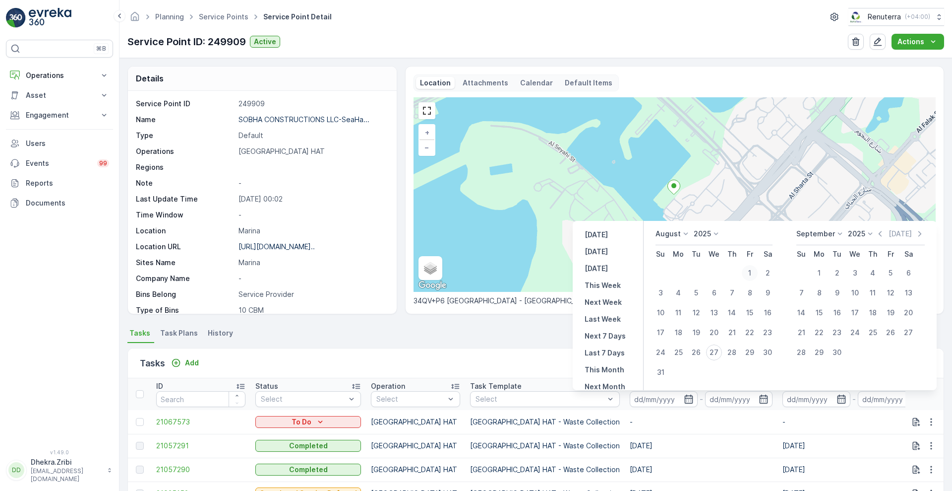
click at [749, 275] on div "1" at bounding box center [750, 273] width 16 height 16
type input "[DATE]"
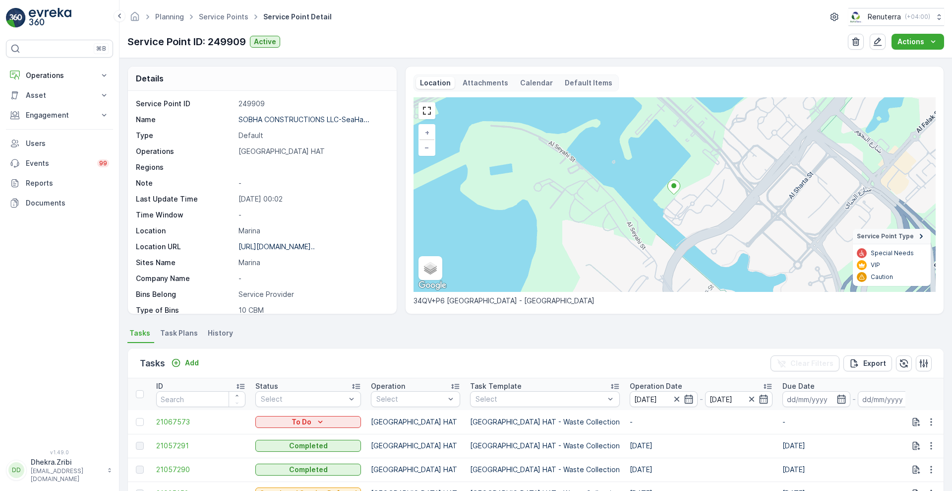
click at [546, 363] on div "Tasks Add Clear Filters Export" at bounding box center [536, 363] width 816 height 30
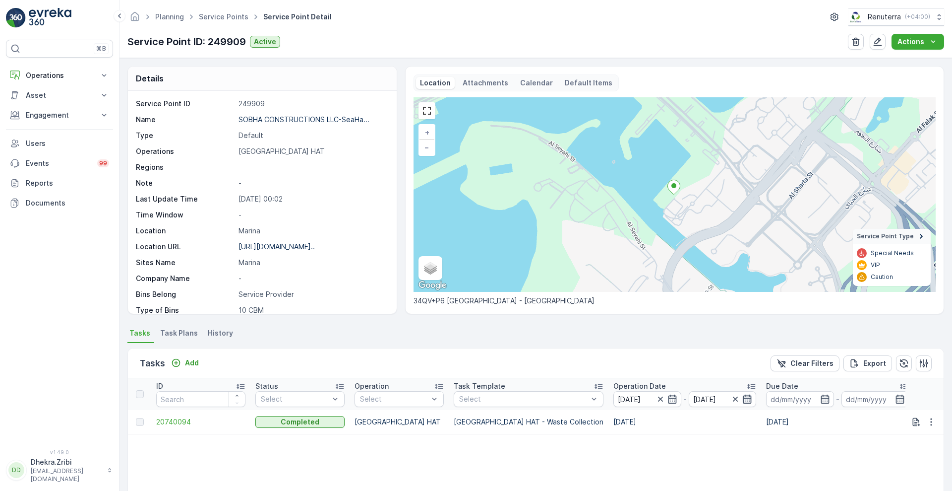
click at [744, 399] on icon "button" at bounding box center [748, 398] width 8 height 9
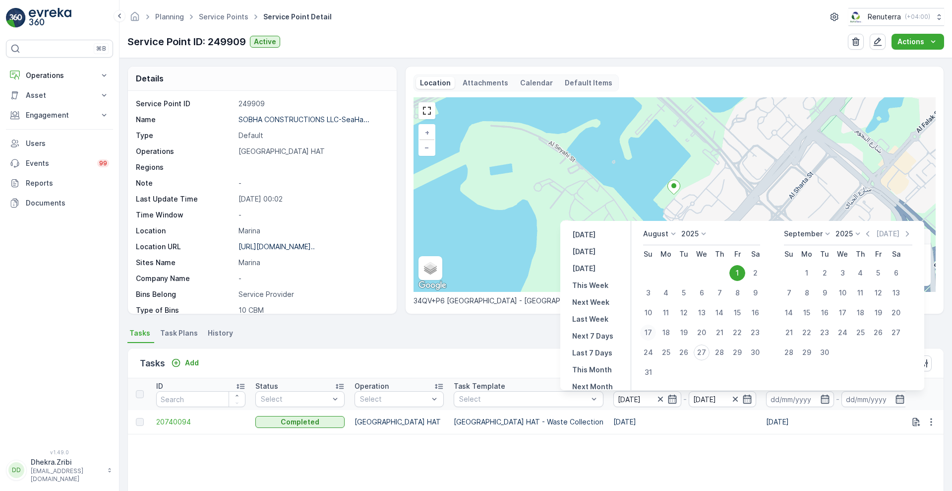
click at [648, 330] on div "17" at bounding box center [648, 332] width 16 height 16
type input "[DATE]"
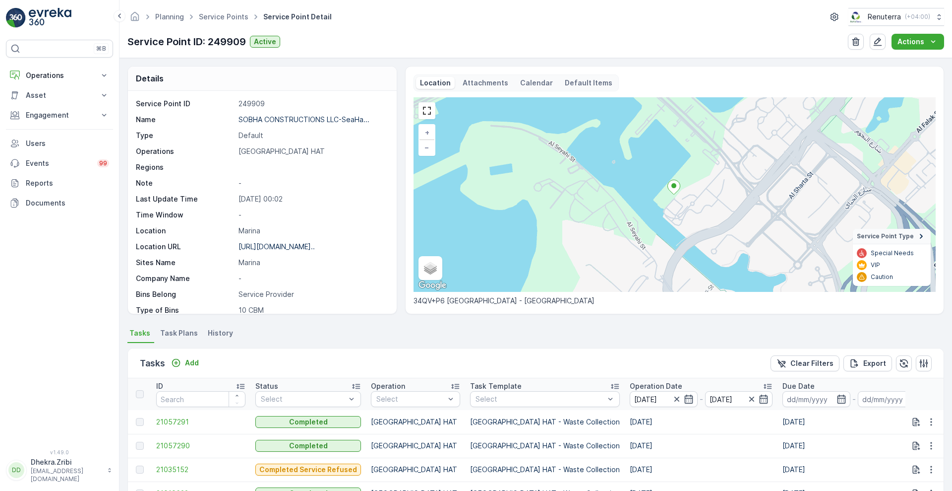
scroll to position [204, 0]
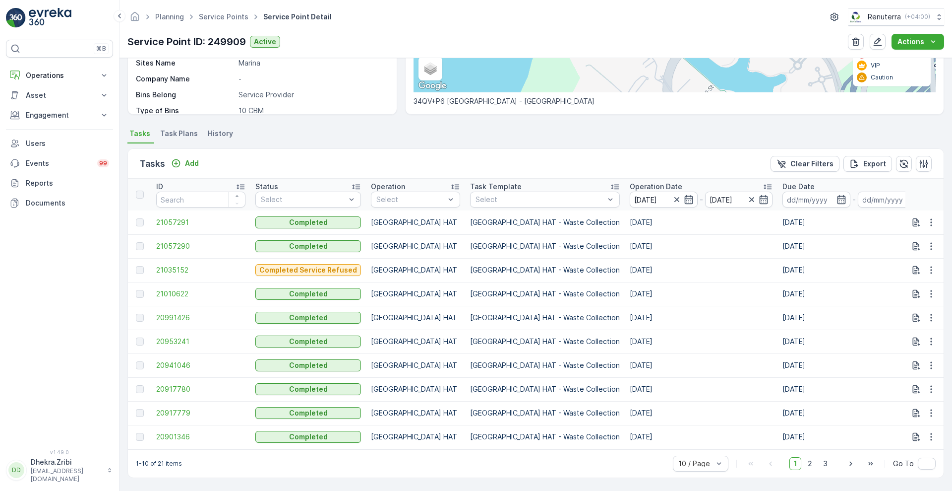
click at [630, 182] on p "Operation Date" at bounding box center [656, 187] width 53 height 10
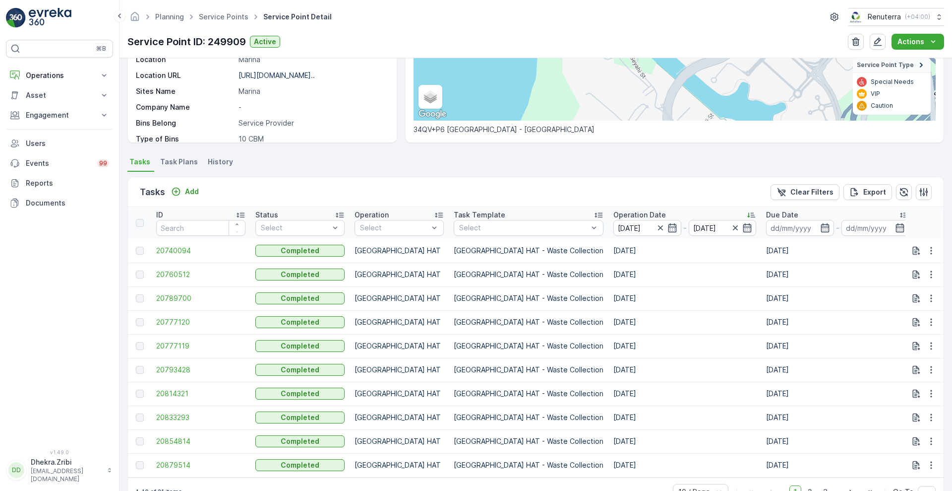
scroll to position [204, 0]
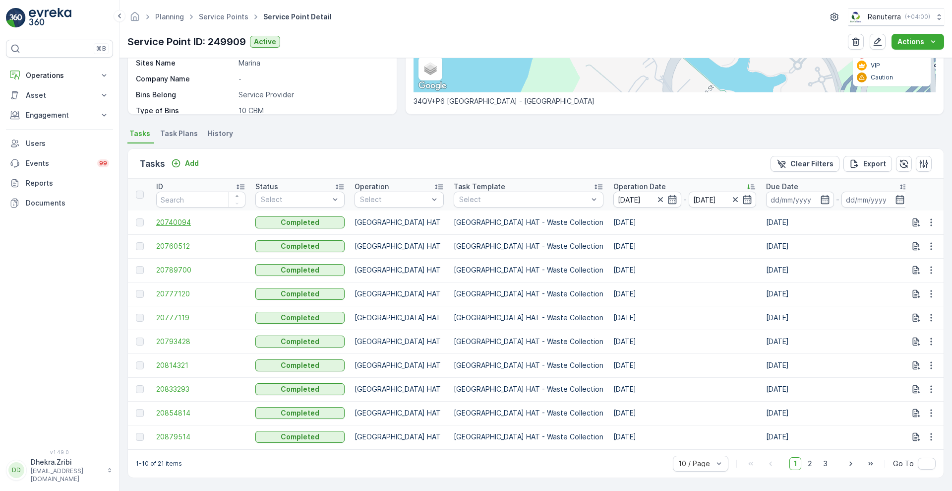
click at [167, 218] on span "20740094" at bounding box center [200, 222] width 89 height 10
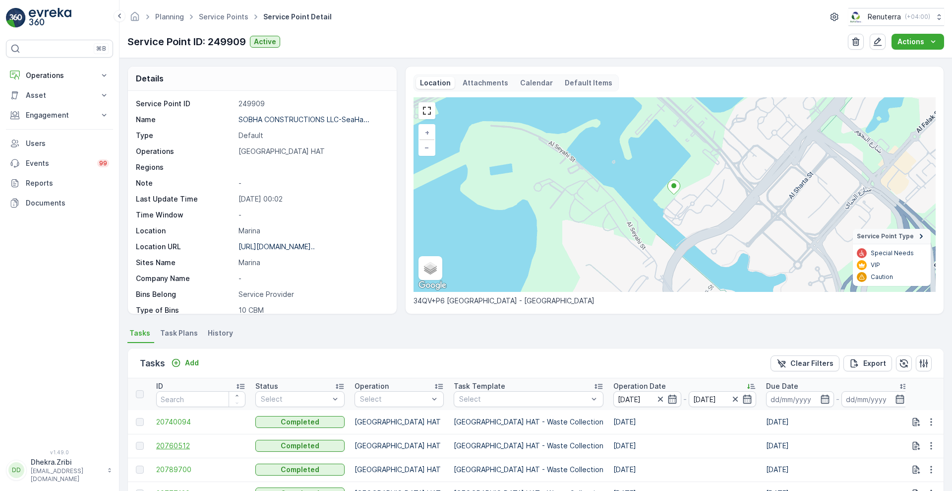
click at [167, 444] on span "20760512" at bounding box center [200, 446] width 89 height 10
click at [165, 467] on span "20789700" at bounding box center [200, 469] width 89 height 10
